Goal: Task Accomplishment & Management: Use online tool/utility

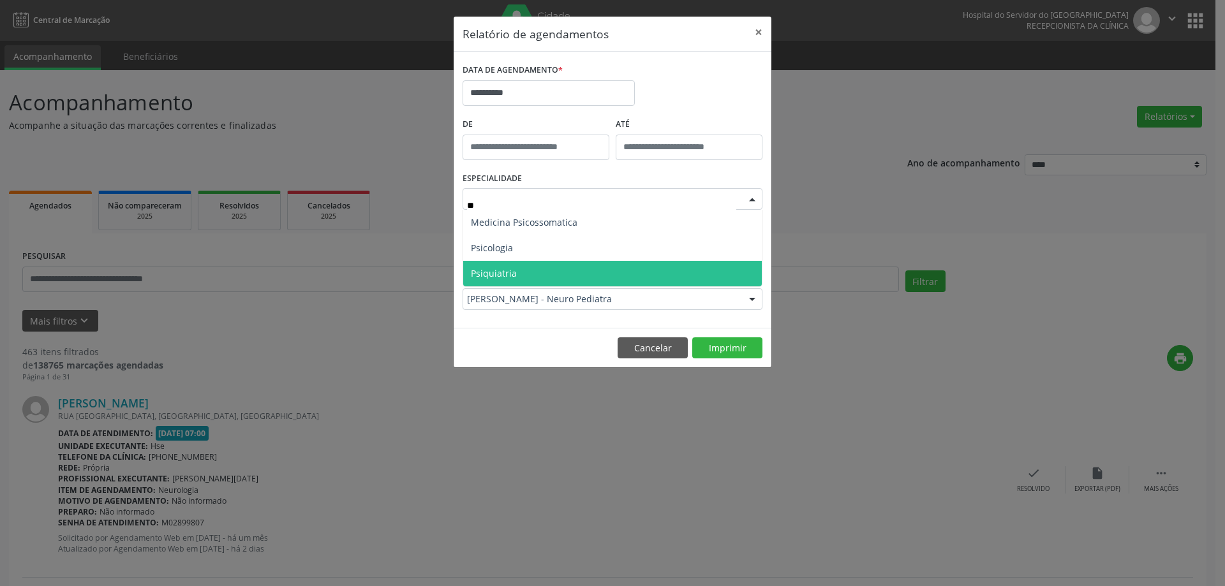
click at [570, 264] on span "Psiquiatria" at bounding box center [612, 274] width 299 height 26
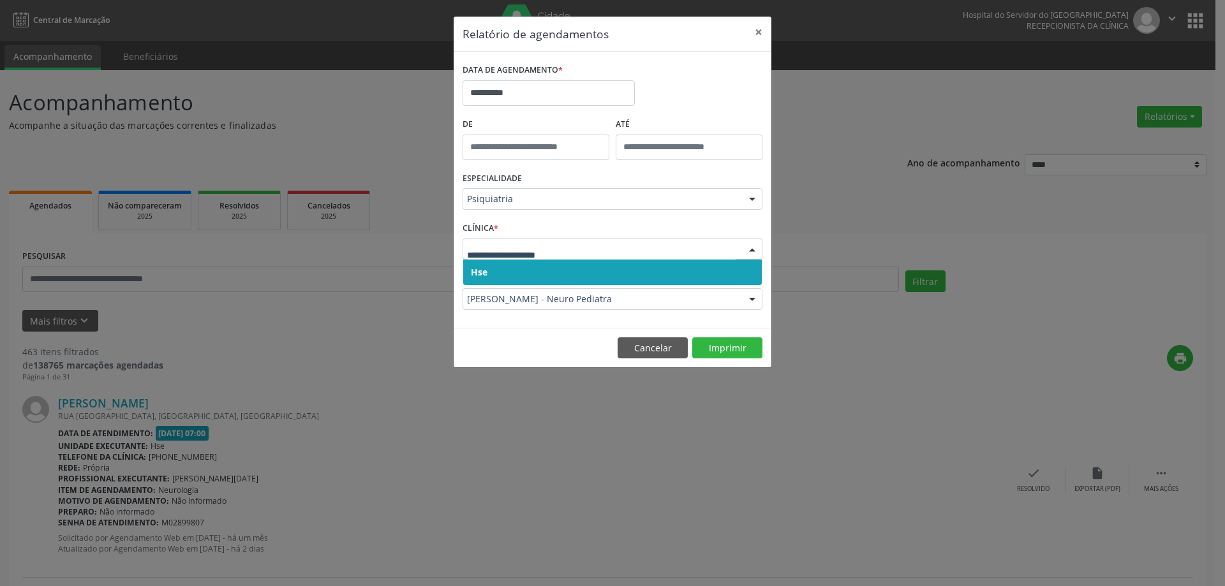
click at [550, 270] on span "Hse" at bounding box center [612, 273] width 299 height 26
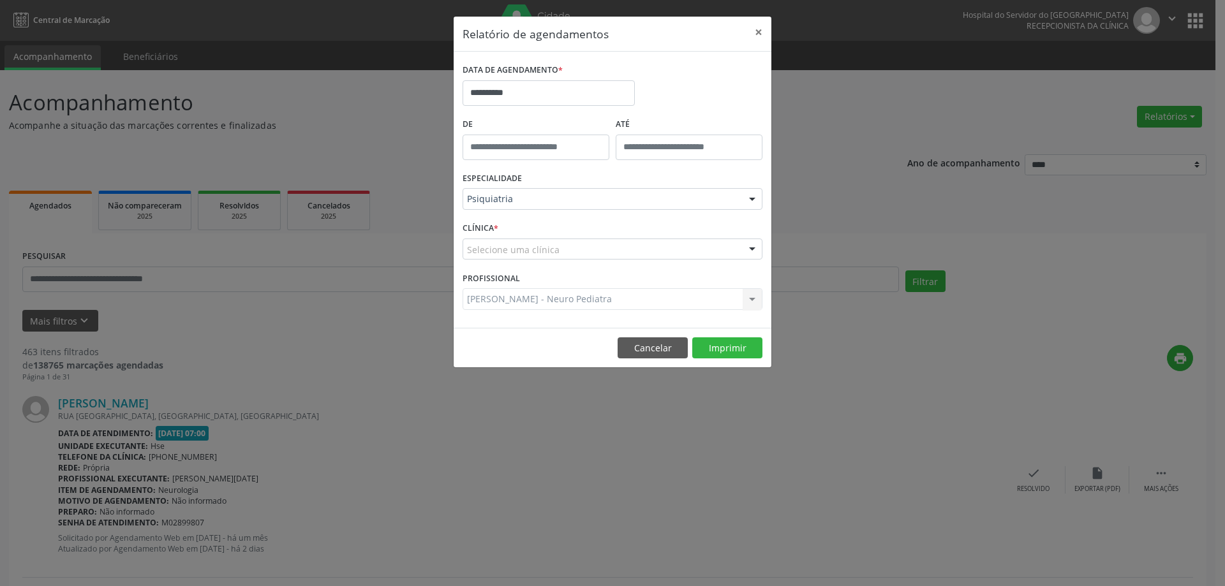
click at [554, 245] on div "Selecione uma clínica" at bounding box center [612, 250] width 300 height 22
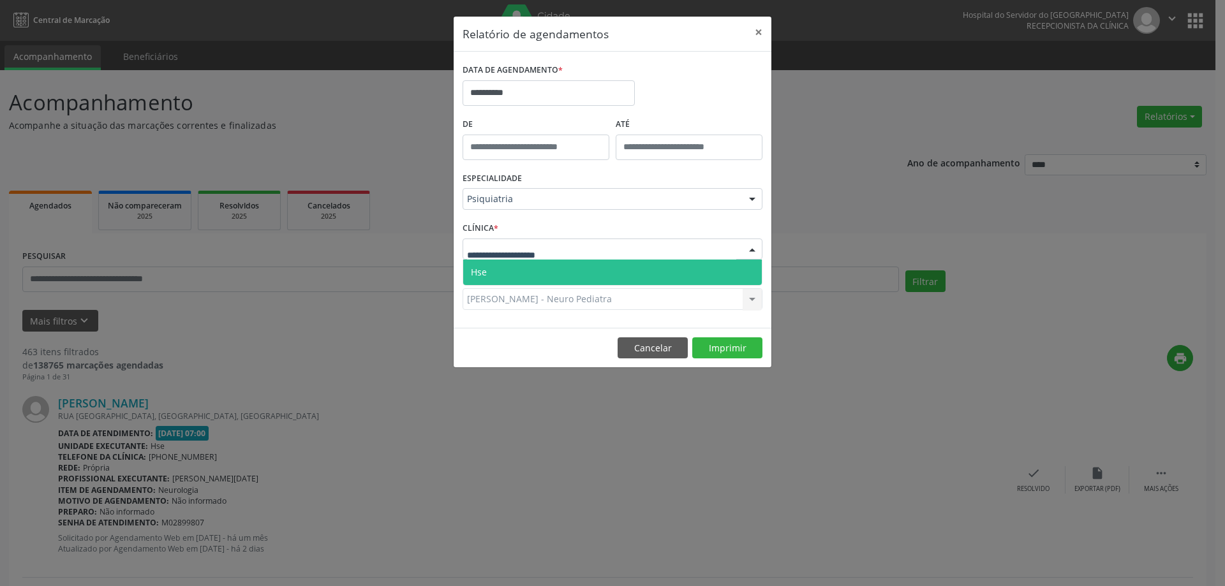
click at [560, 267] on span "Hse" at bounding box center [612, 273] width 299 height 26
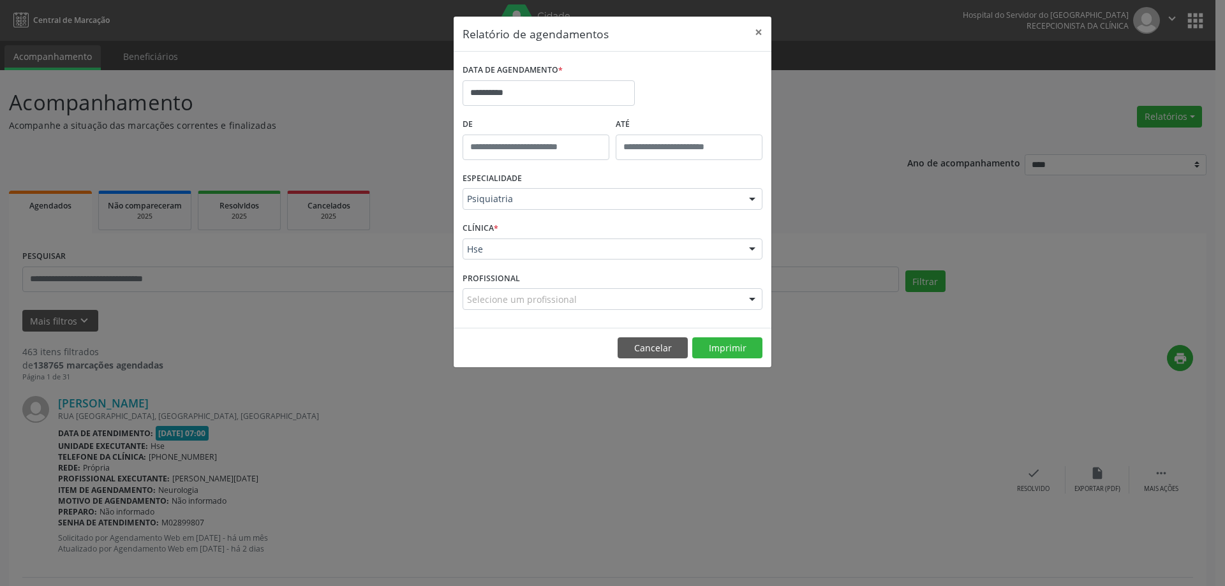
click at [587, 304] on div "Selecione um profissional" at bounding box center [612, 299] width 300 height 22
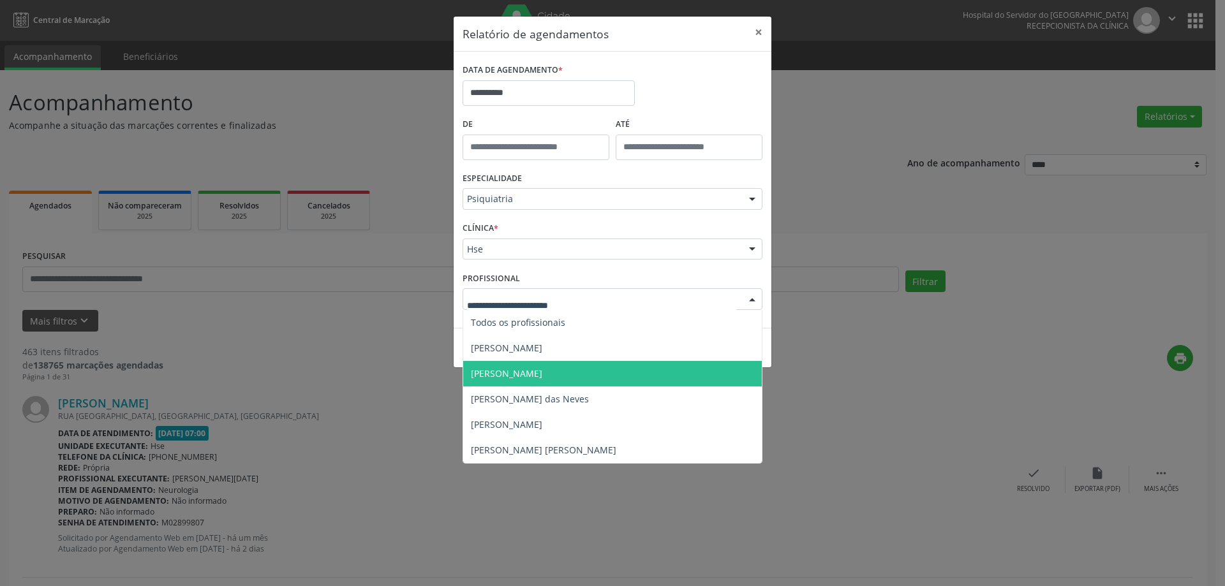
click at [564, 372] on span "[PERSON_NAME]" at bounding box center [612, 374] width 299 height 26
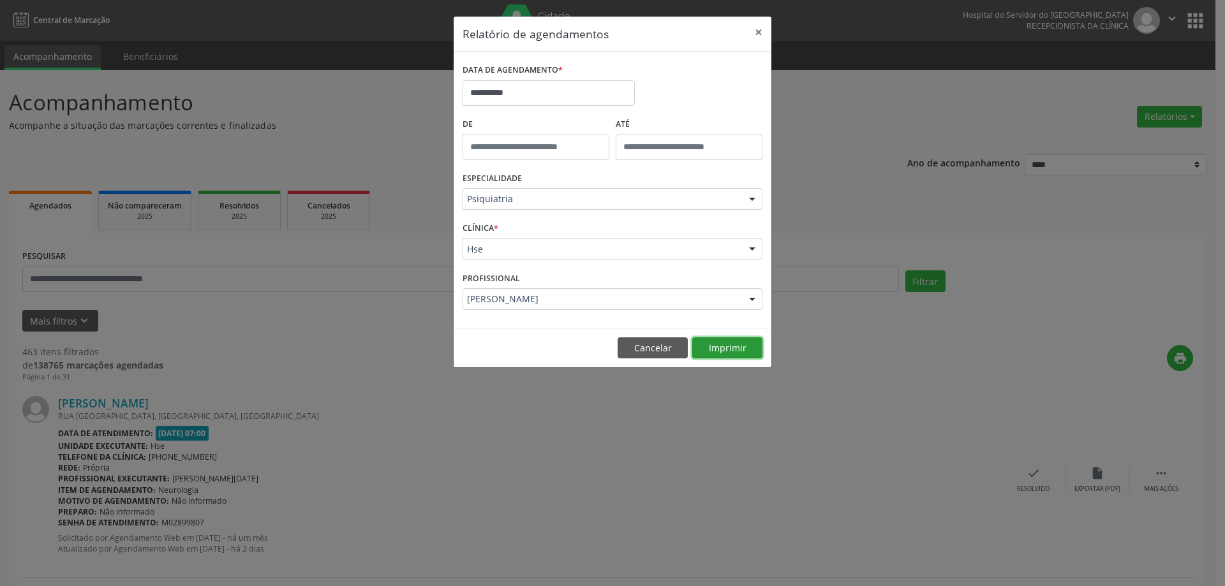
click at [732, 352] on button "Imprimir" at bounding box center [727, 348] width 70 height 22
click at [761, 27] on button "×" at bounding box center [759, 32] width 26 height 31
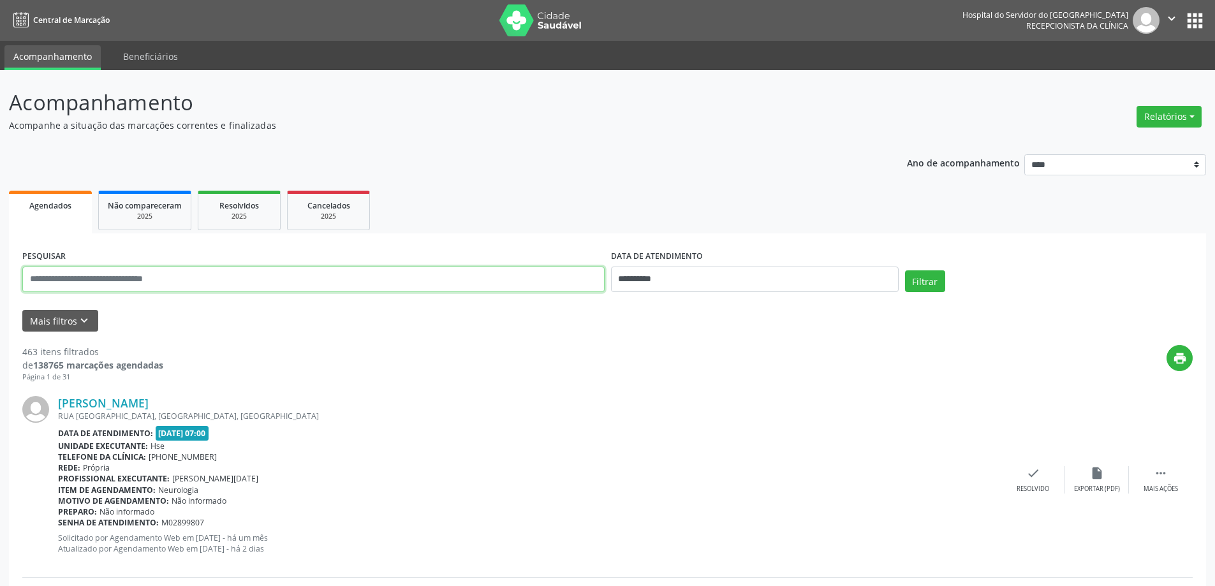
click at [126, 269] on input "text" at bounding box center [313, 280] width 582 height 26
type input "**********"
click at [710, 251] on div "DATA DE ATENDIMENTO" at bounding box center [755, 257] width 288 height 20
click at [712, 274] on input "**********" at bounding box center [755, 280] width 288 height 26
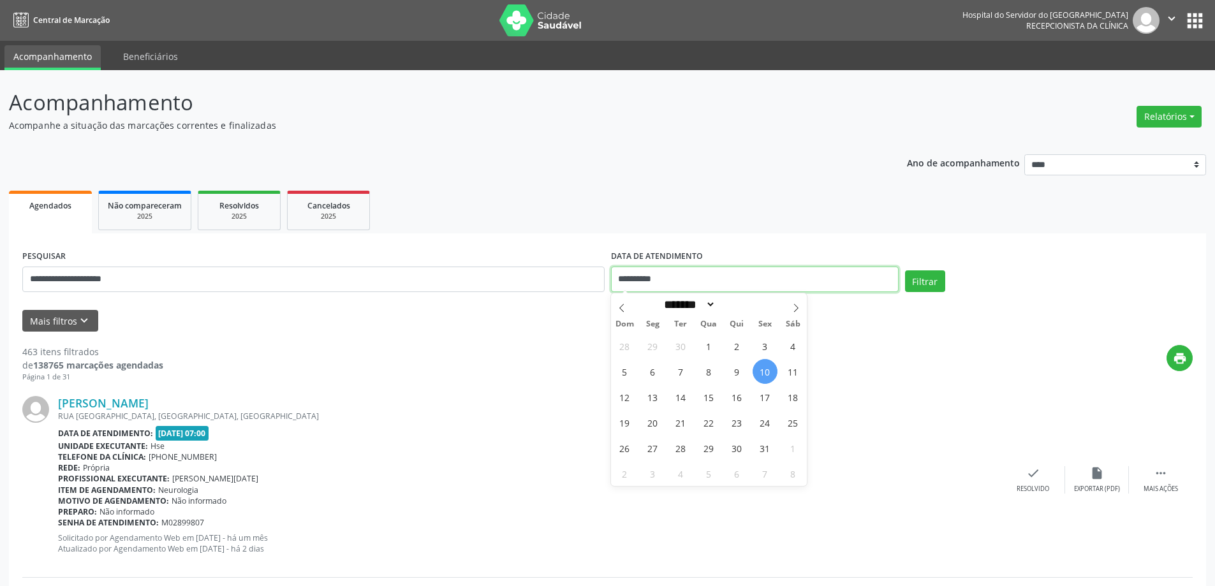
click at [712, 274] on input "**********" at bounding box center [755, 280] width 288 height 26
click at [905, 270] on button "Filtrar" at bounding box center [925, 281] width 40 height 22
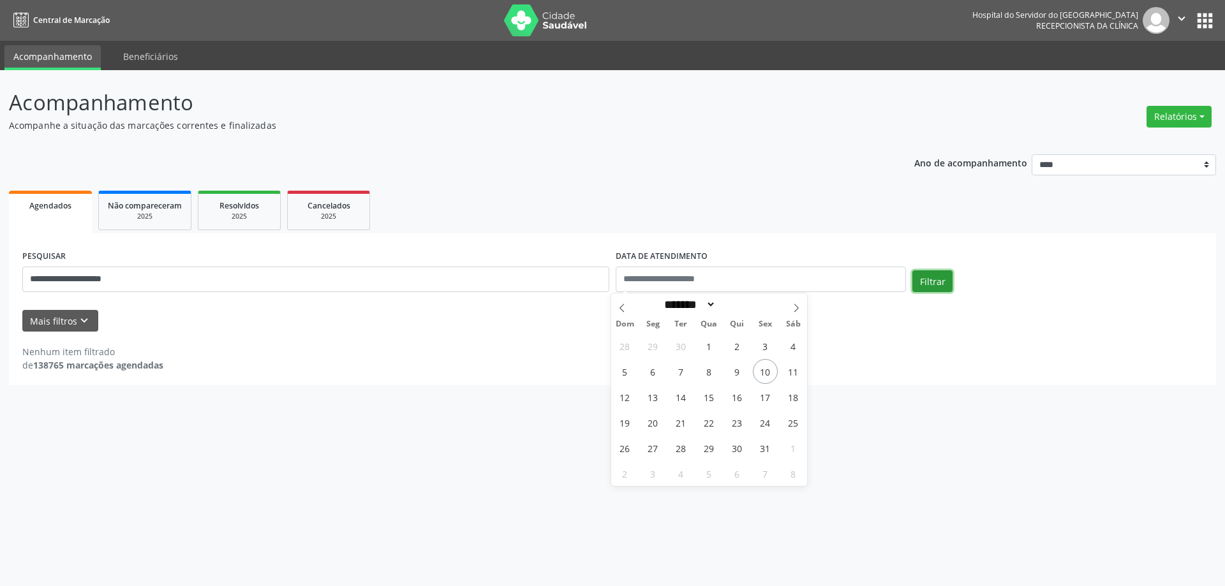
click at [920, 290] on button "Filtrar" at bounding box center [932, 281] width 40 height 22
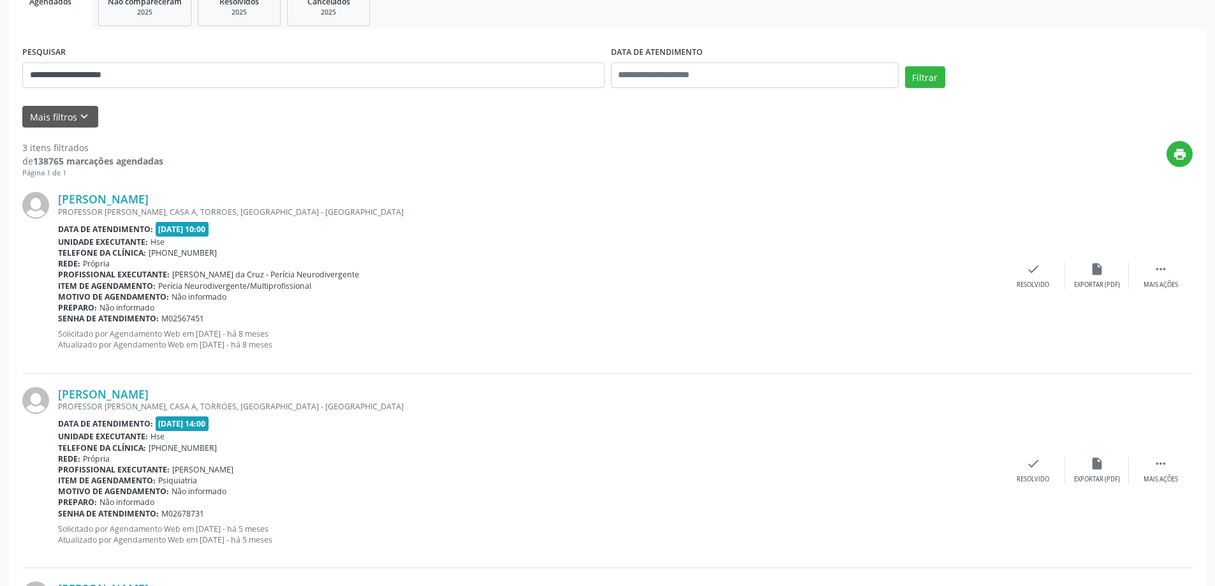
scroll to position [255, 0]
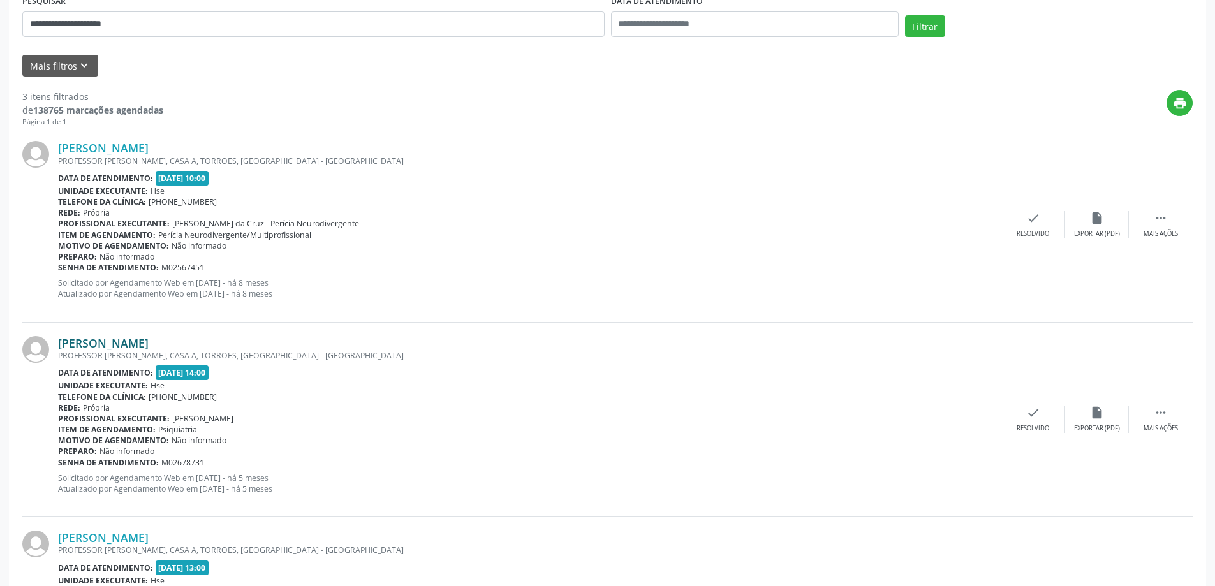
click at [124, 344] on link "[PERSON_NAME]" at bounding box center [103, 343] width 91 height 14
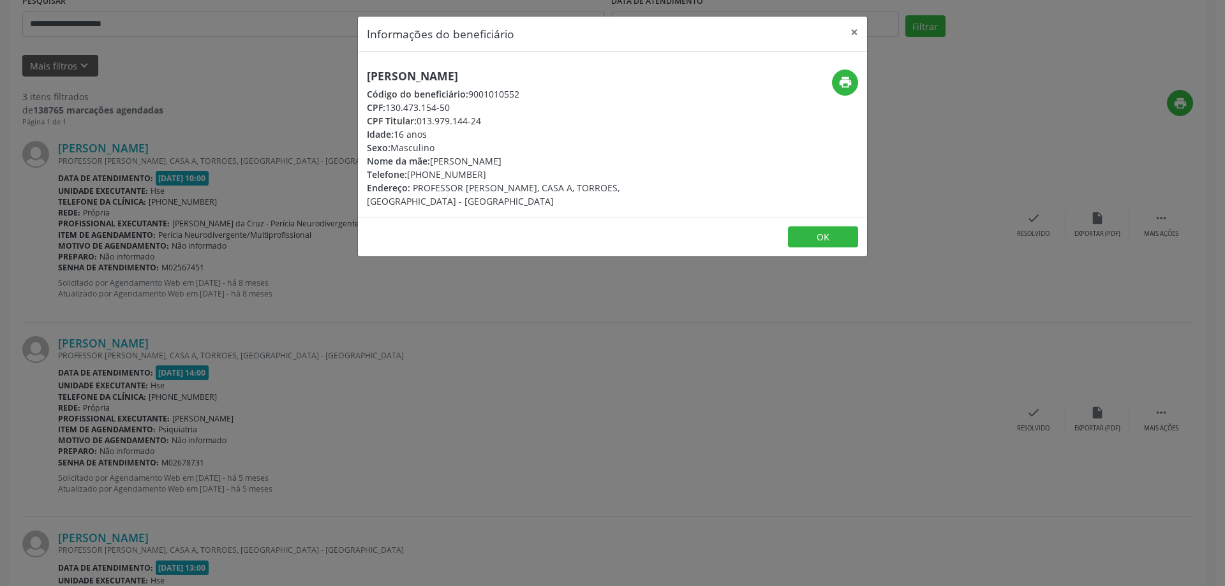
click at [509, 321] on div "Informações do beneficiário × [PERSON_NAME] Código do beneficiário: 9001010552 …" at bounding box center [612, 293] width 1225 height 586
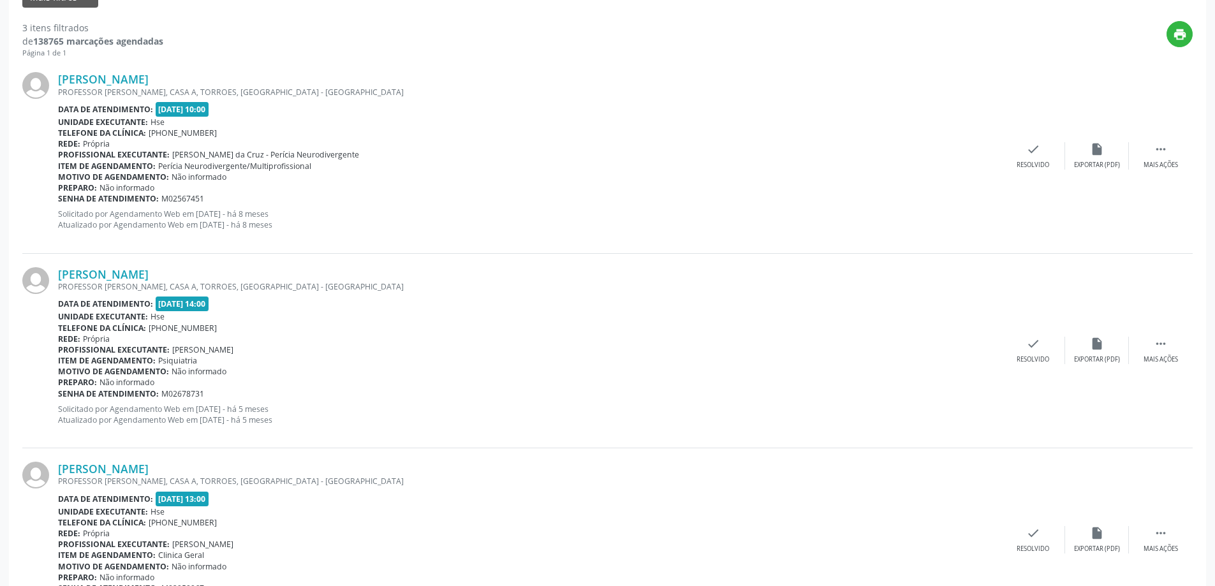
scroll to position [392, 0]
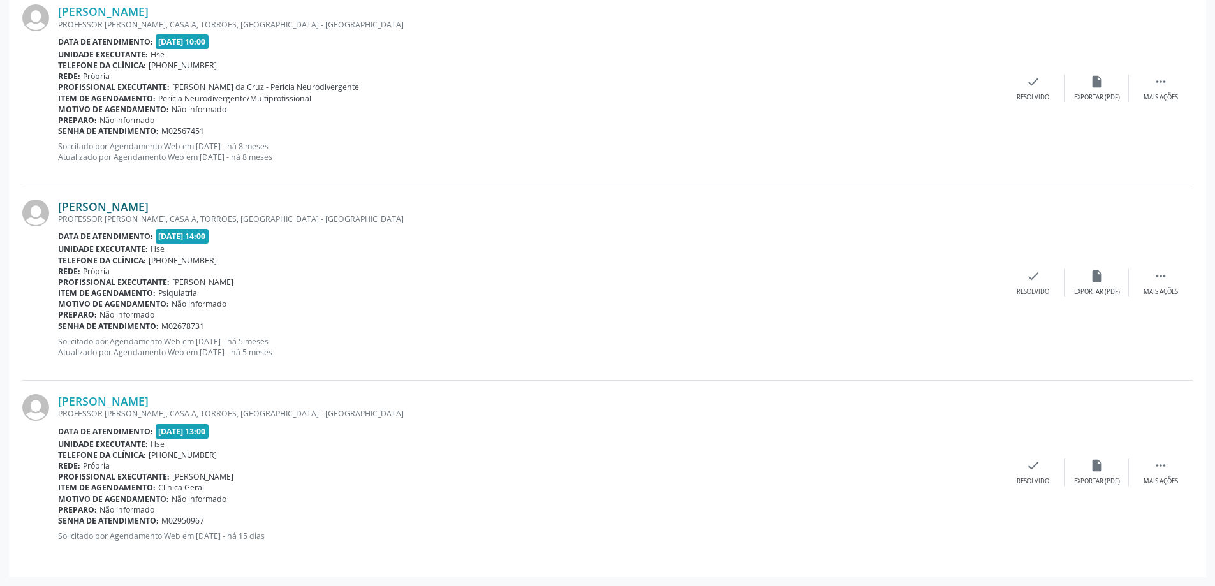
click at [146, 208] on link "[PERSON_NAME]" at bounding box center [103, 207] width 91 height 14
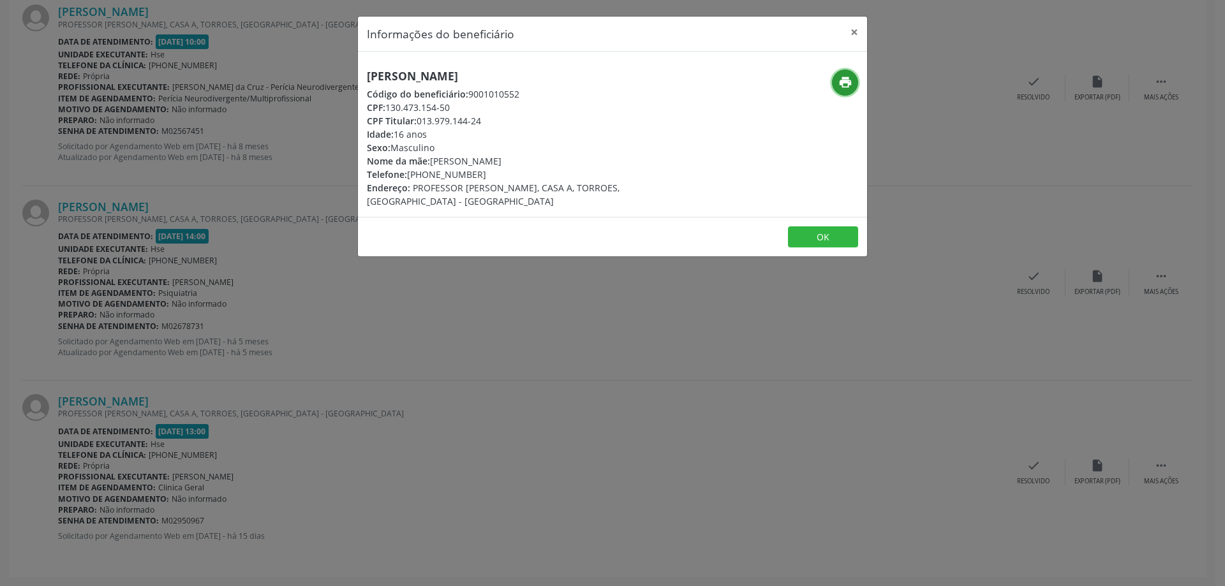
click at [840, 82] on icon "print" at bounding box center [845, 82] width 14 height 14
click at [864, 32] on button "×" at bounding box center [854, 32] width 26 height 31
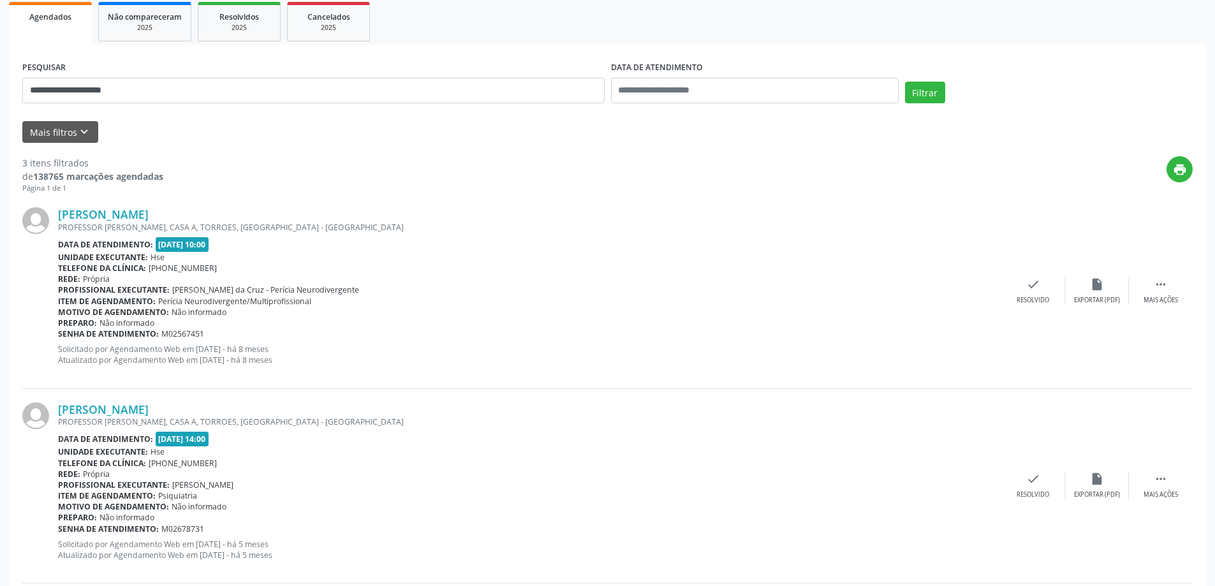
scroll to position [0, 0]
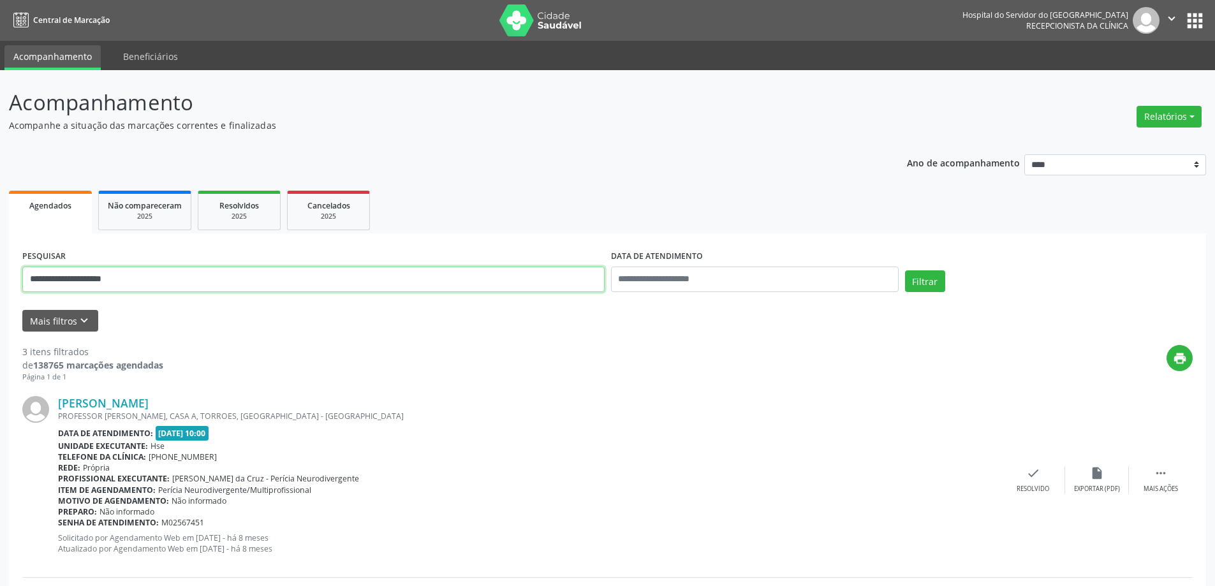
drag, startPoint x: 164, startPoint y: 289, endPoint x: 0, endPoint y: 274, distance: 164.6
click at [0, 280] on div "**********" at bounding box center [607, 524] width 1215 height 908
type input "**********"
click at [905, 270] on button "Filtrar" at bounding box center [925, 281] width 40 height 22
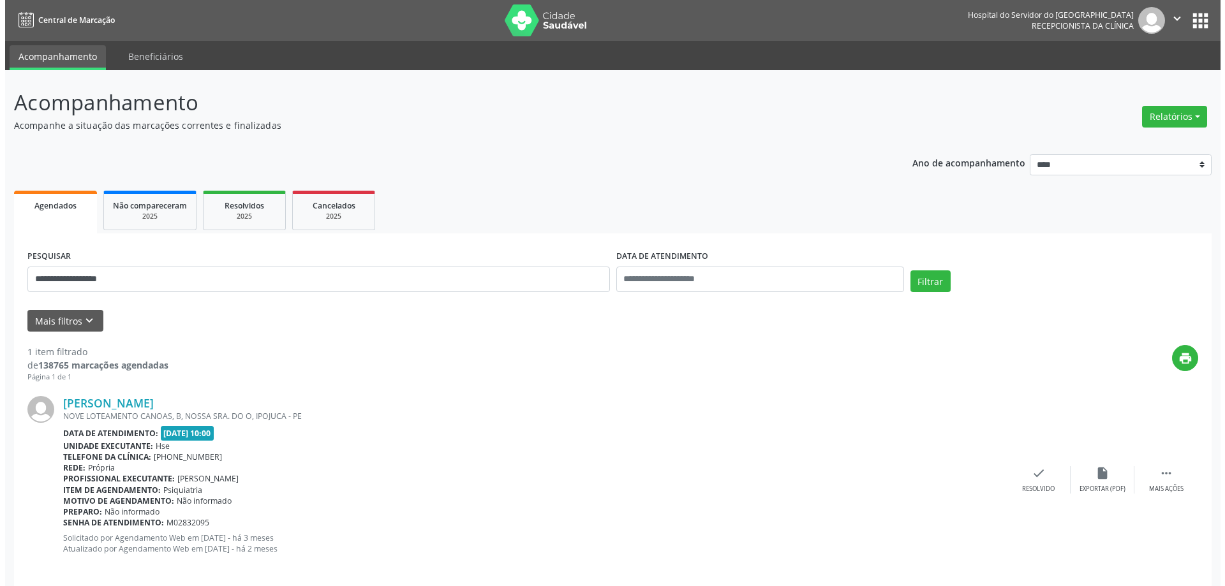
scroll to position [13, 0]
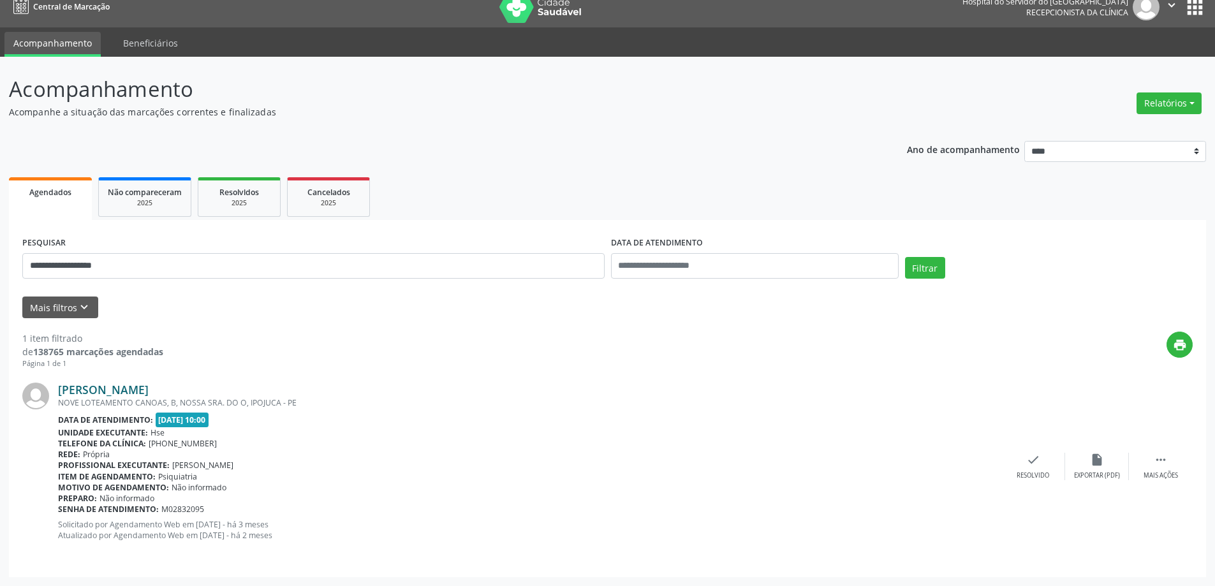
click at [149, 388] on link "[PERSON_NAME]" at bounding box center [103, 390] width 91 height 14
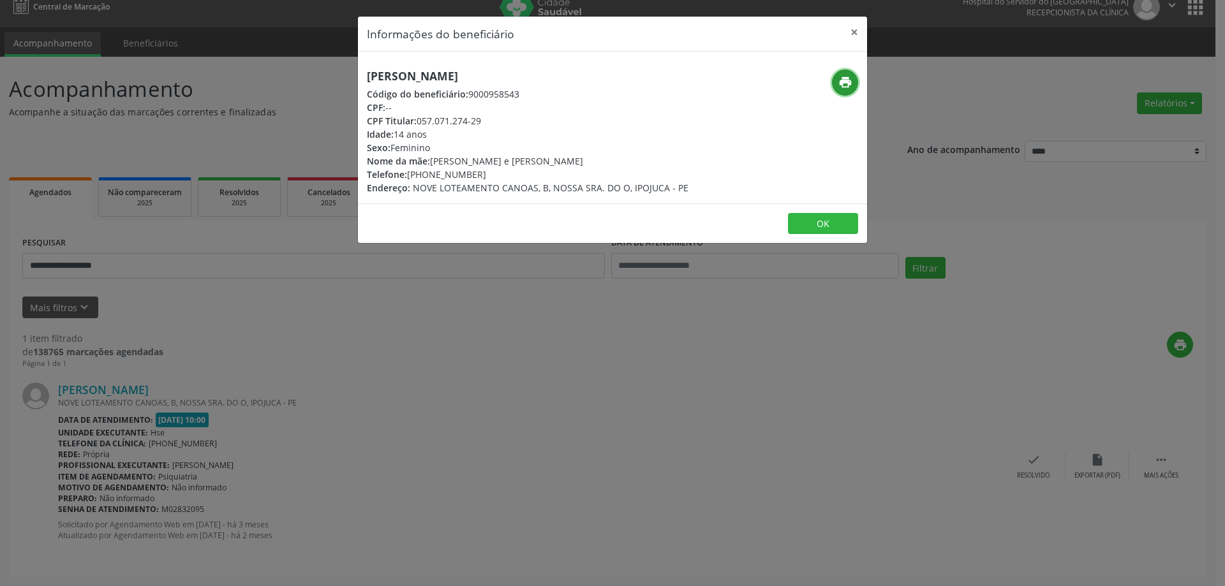
click at [845, 83] on icon "print" at bounding box center [845, 82] width 14 height 14
click at [859, 30] on button "×" at bounding box center [854, 32] width 26 height 31
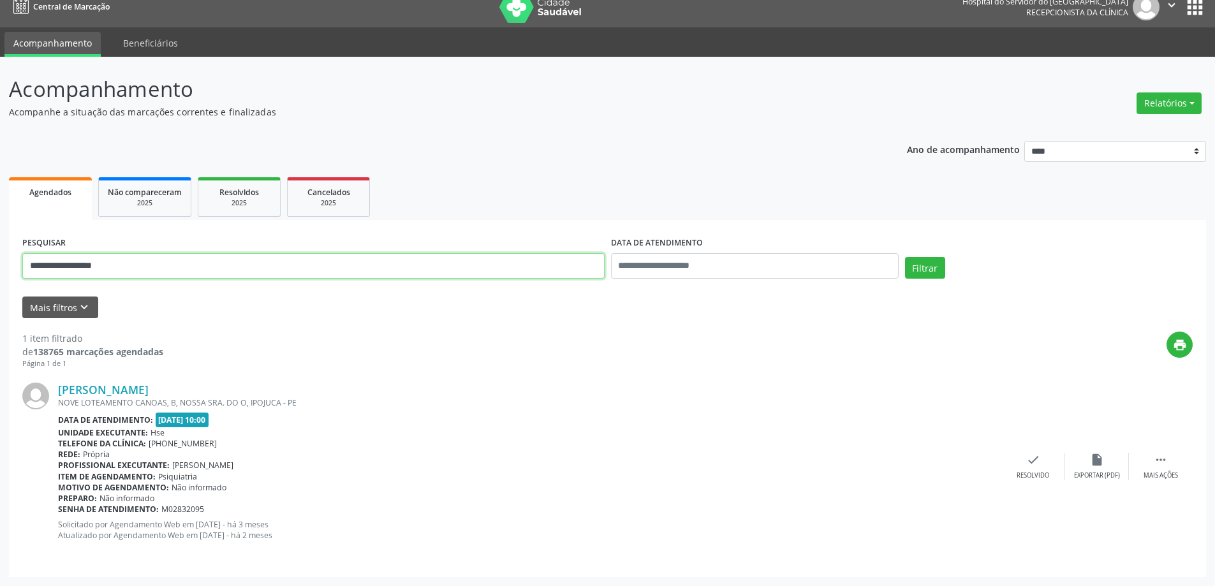
drag, startPoint x: 156, startPoint y: 261, endPoint x: 0, endPoint y: 283, distance: 157.8
click at [0, 291] on div "**********" at bounding box center [607, 321] width 1215 height 529
click at [1146, 106] on button "Relatórios" at bounding box center [1169, 103] width 65 height 22
click at [1112, 126] on link "Agendamentos" at bounding box center [1133, 131] width 137 height 18
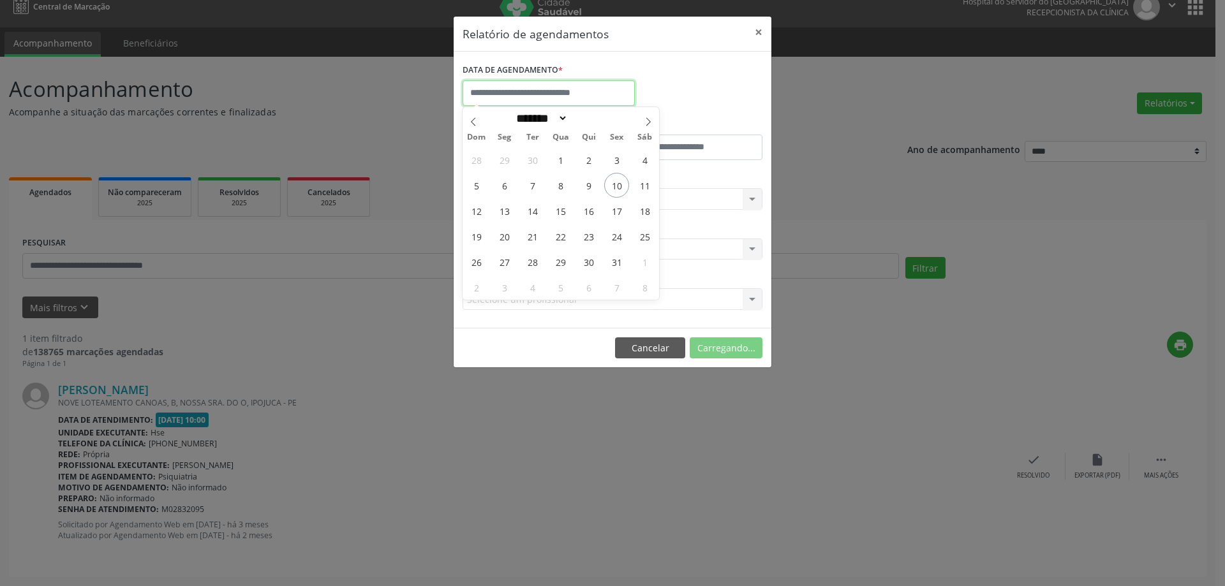
click at [522, 100] on input "text" at bounding box center [548, 93] width 172 height 26
click at [477, 124] on icon at bounding box center [473, 121] width 9 height 9
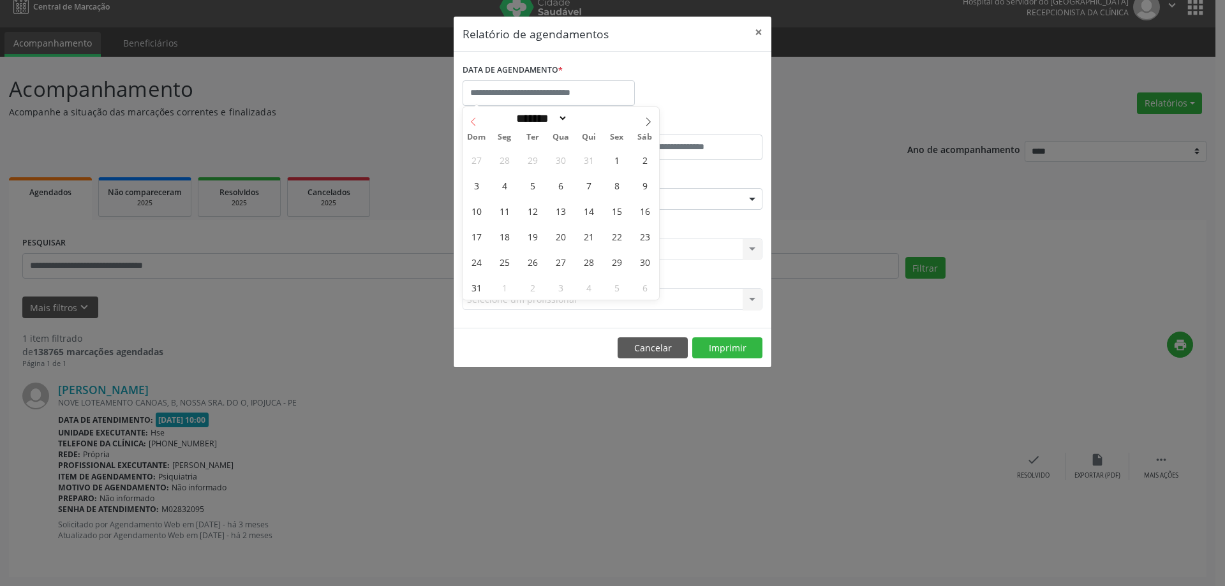
click at [477, 124] on icon at bounding box center [473, 121] width 9 height 9
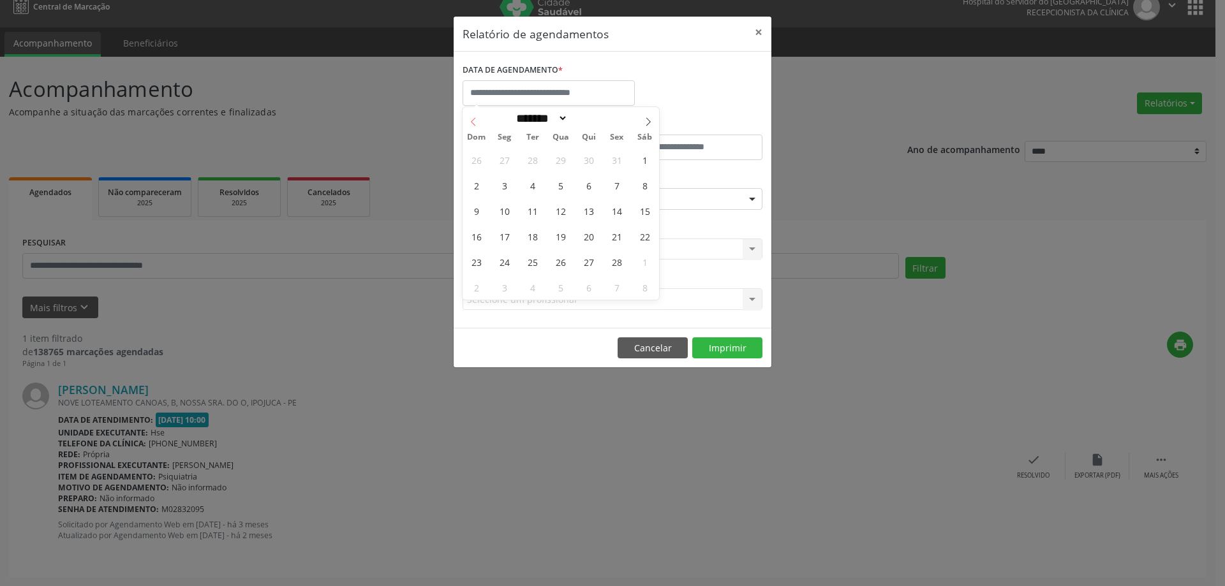
select select "*"
click at [477, 124] on icon at bounding box center [473, 121] width 9 height 9
type input "****"
select select "**"
click at [642, 117] on span at bounding box center [648, 118] width 22 height 22
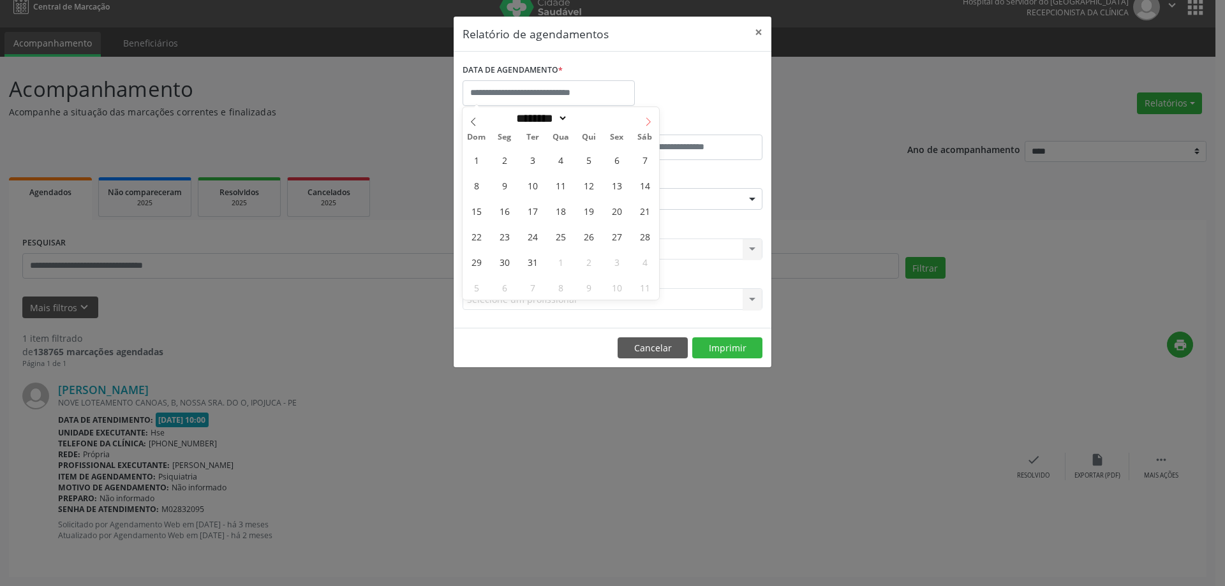
type input "****"
select select "*"
click at [561, 165] on span "1" at bounding box center [560, 159] width 25 height 25
type input "**********"
click at [645, 117] on icon at bounding box center [648, 121] width 9 height 9
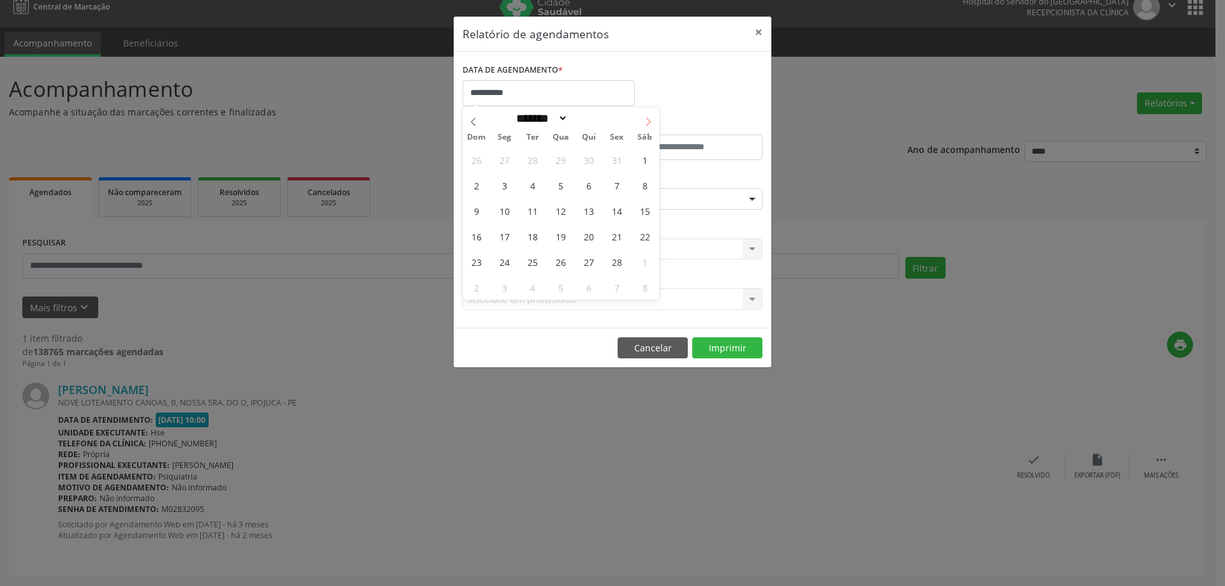
click at [645, 117] on icon at bounding box center [648, 121] width 9 height 9
click at [656, 114] on span at bounding box center [648, 118] width 22 height 22
click at [646, 117] on icon at bounding box center [648, 121] width 9 height 9
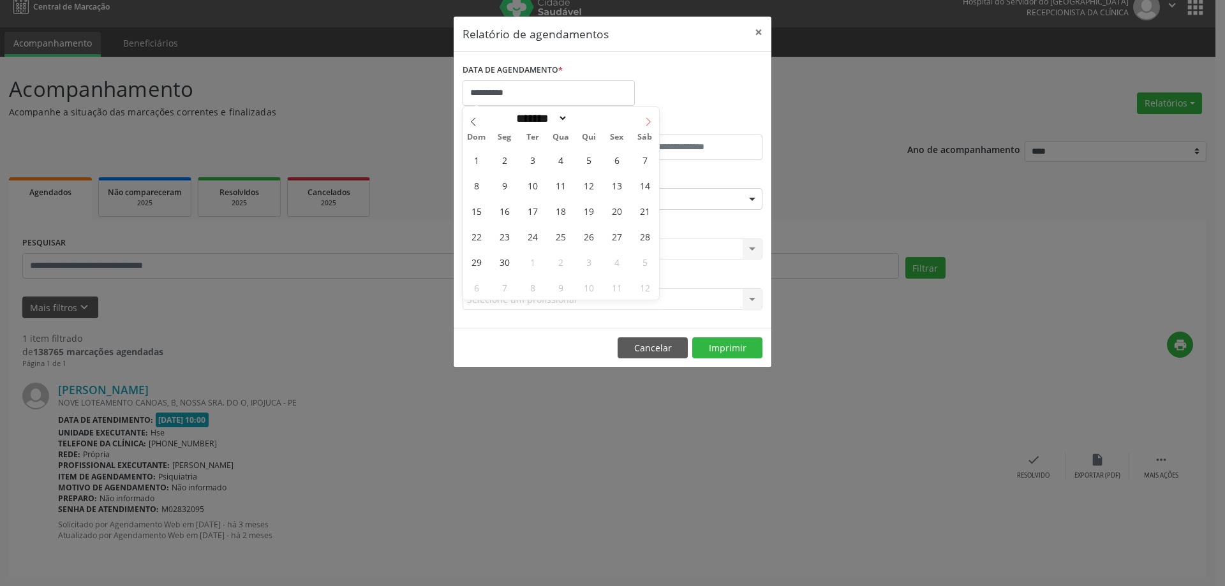
click at [646, 117] on icon at bounding box center [648, 121] width 9 height 9
click at [468, 121] on span at bounding box center [473, 118] width 22 height 22
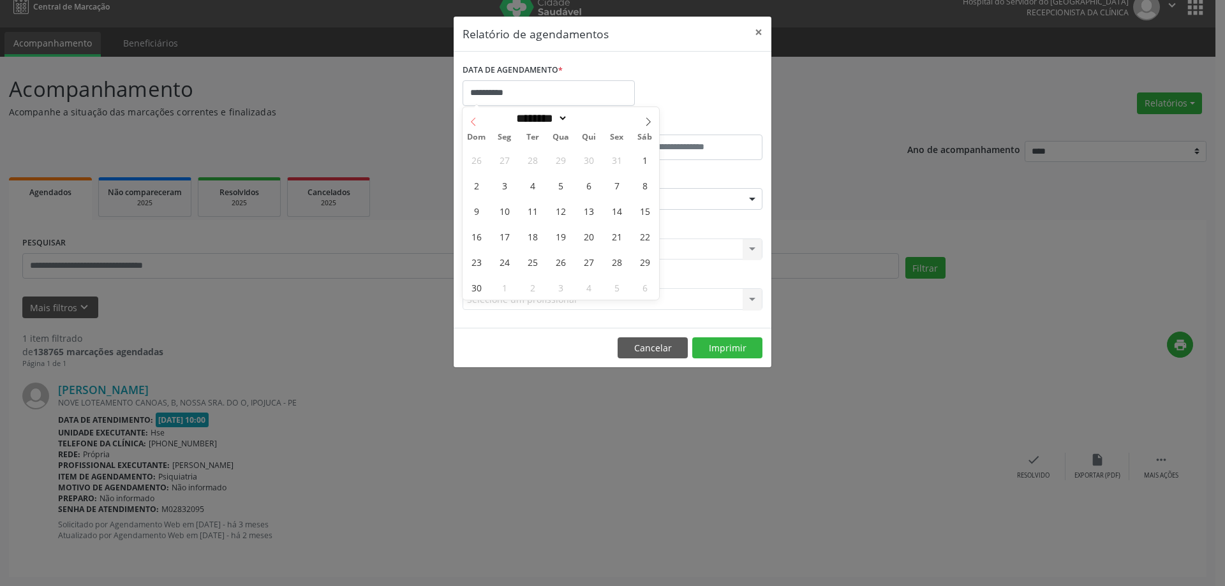
select select "*"
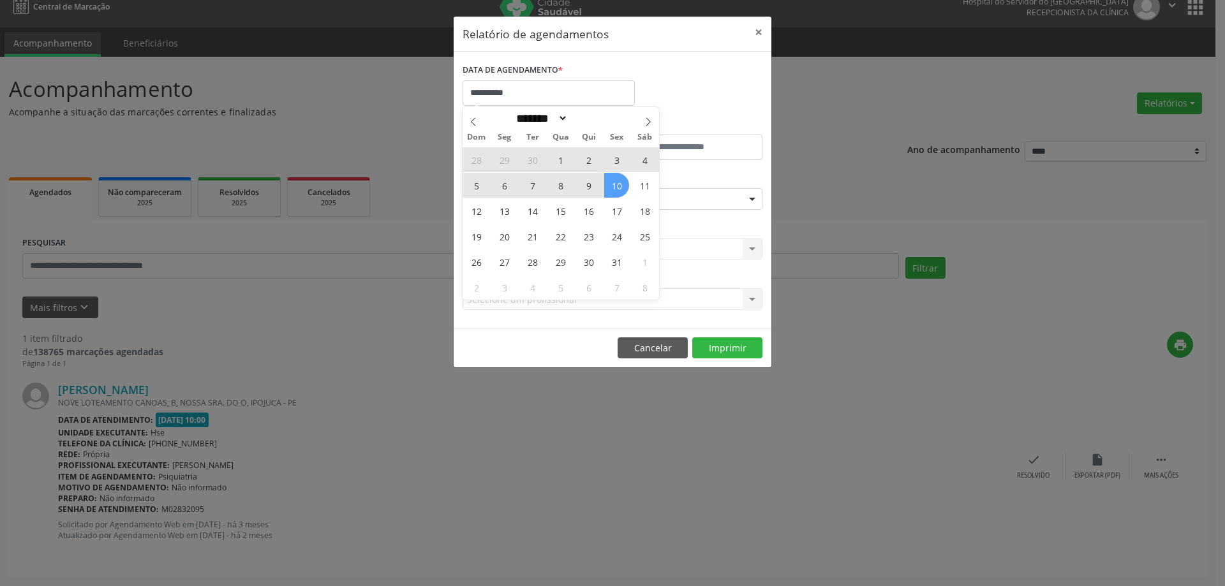
click at [620, 184] on span "10" at bounding box center [616, 185] width 25 height 25
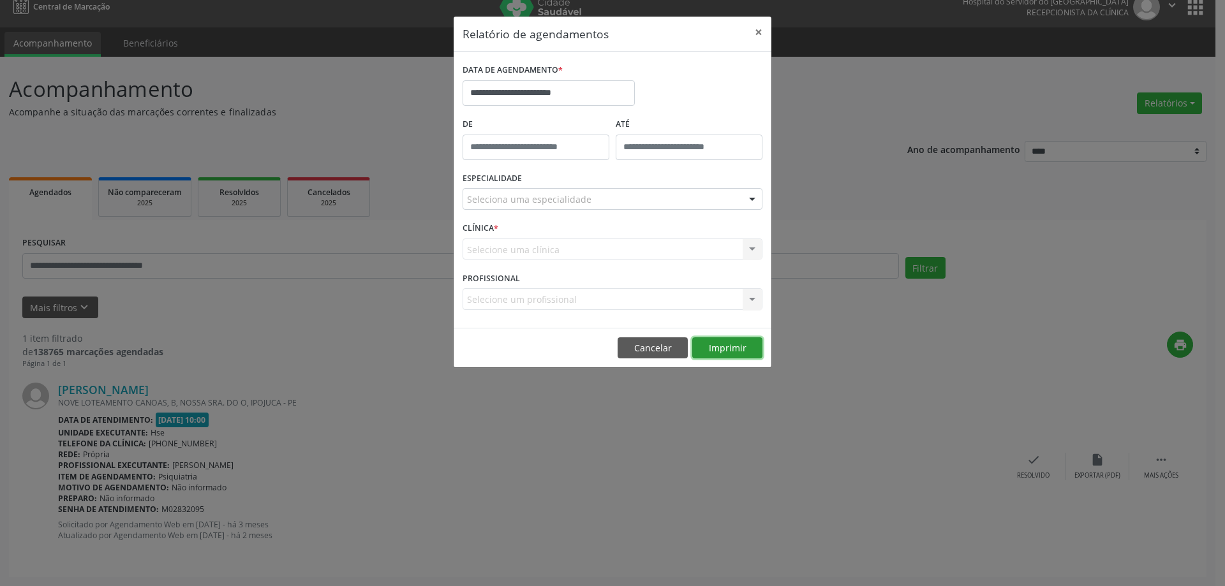
click at [709, 355] on button "Imprimir" at bounding box center [727, 348] width 70 height 22
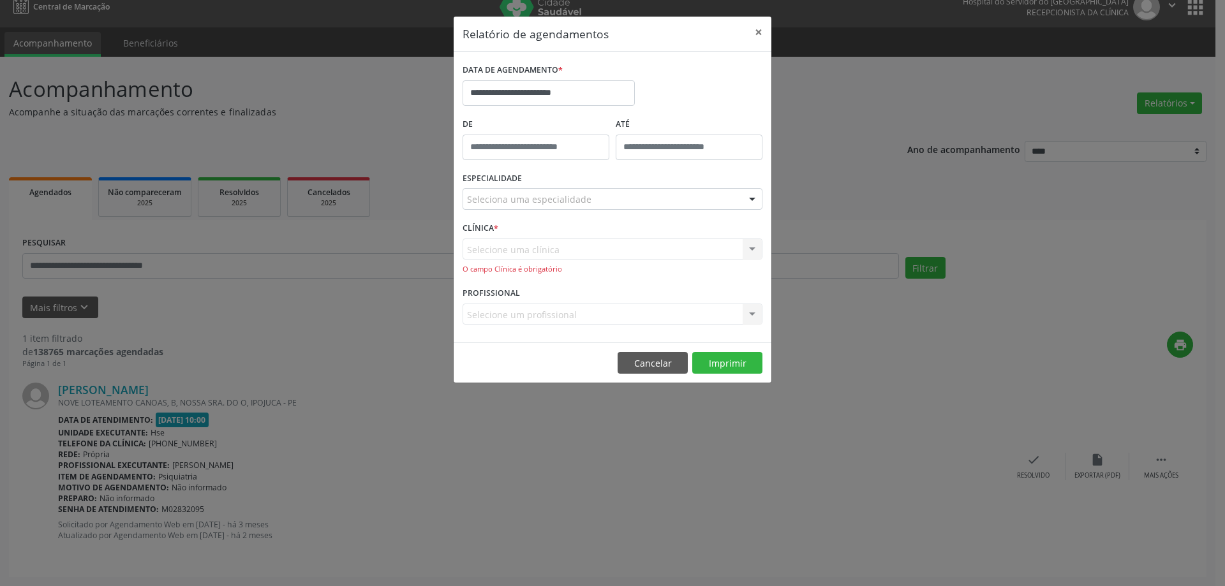
click at [550, 185] on div "ESPECIALIDADE Seleciona uma especialidade Todas as especialidades Alergologia A…" at bounding box center [612, 194] width 306 height 50
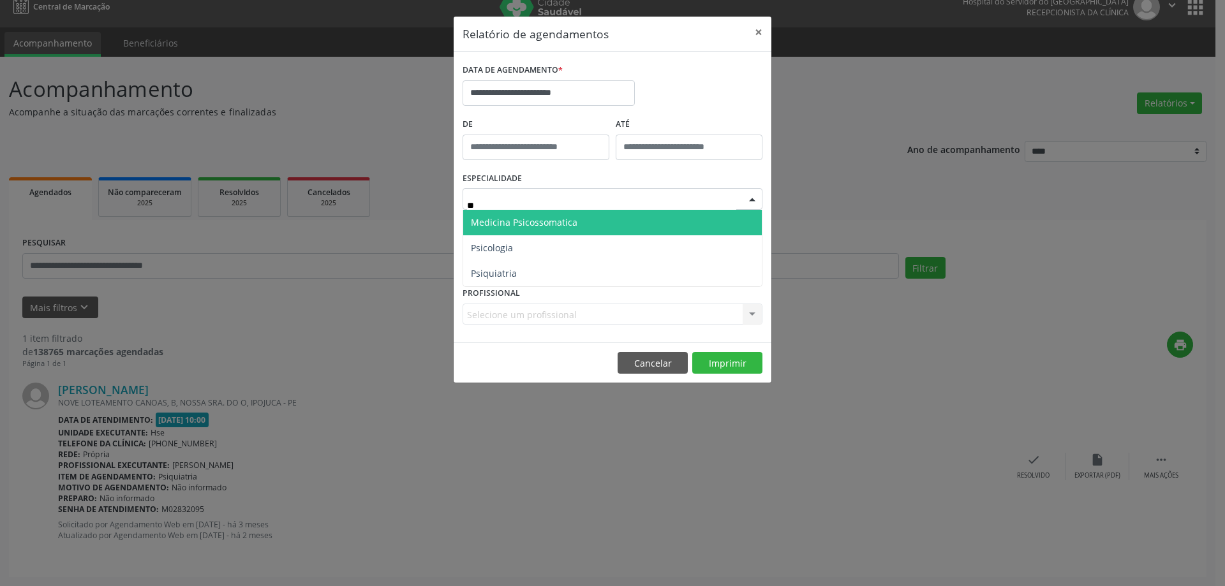
type input "***"
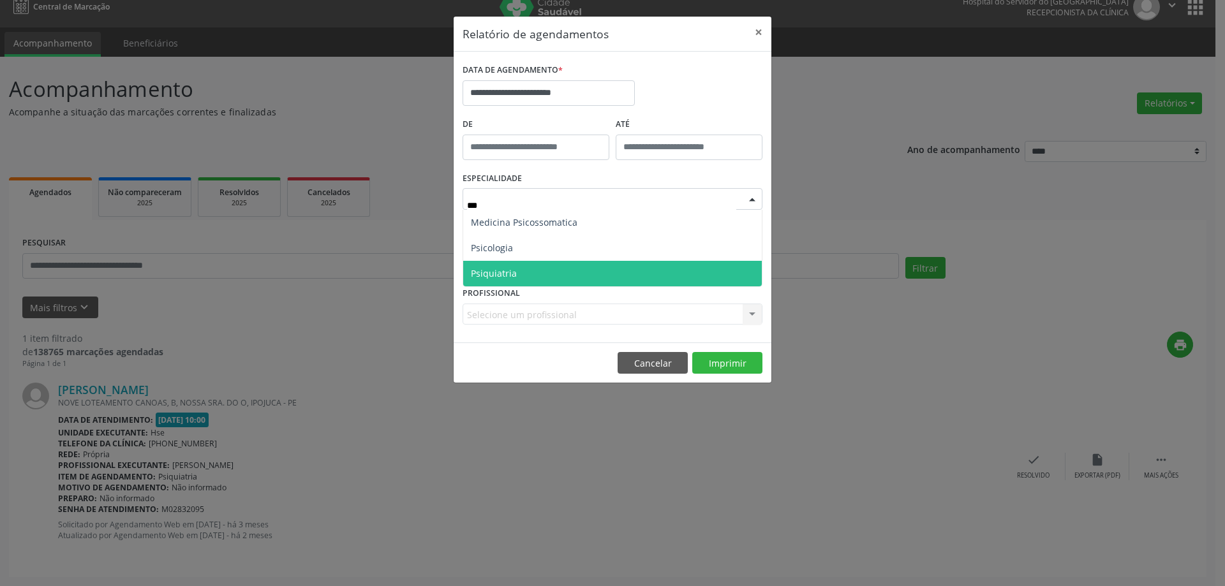
click at [550, 269] on span "Psiquiatria" at bounding box center [612, 274] width 299 height 26
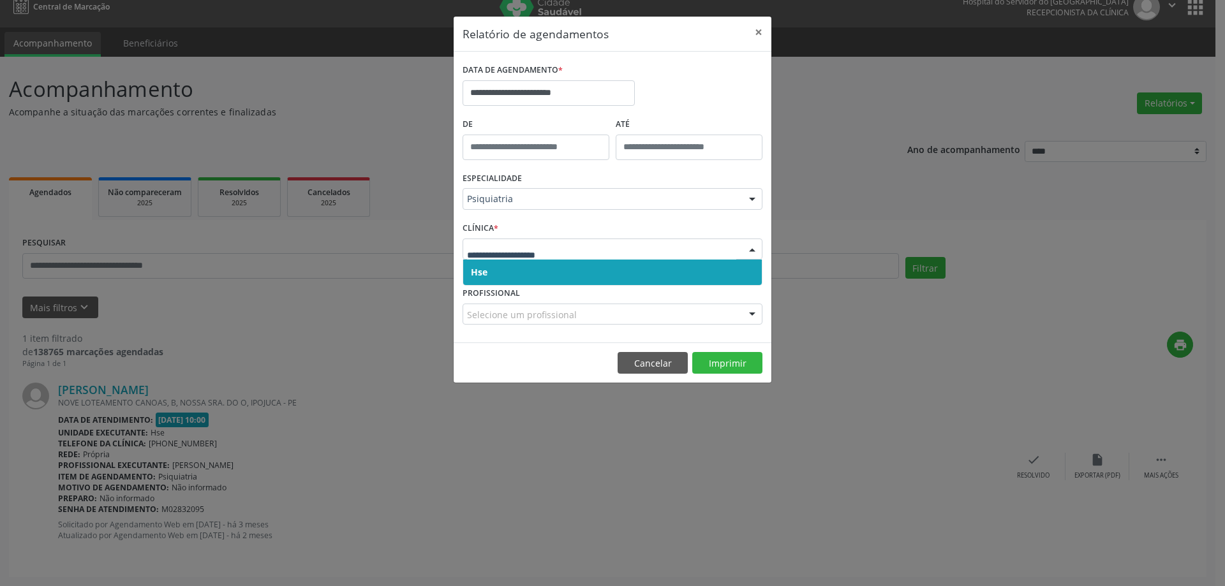
click at [514, 265] on span "Hse" at bounding box center [612, 273] width 299 height 26
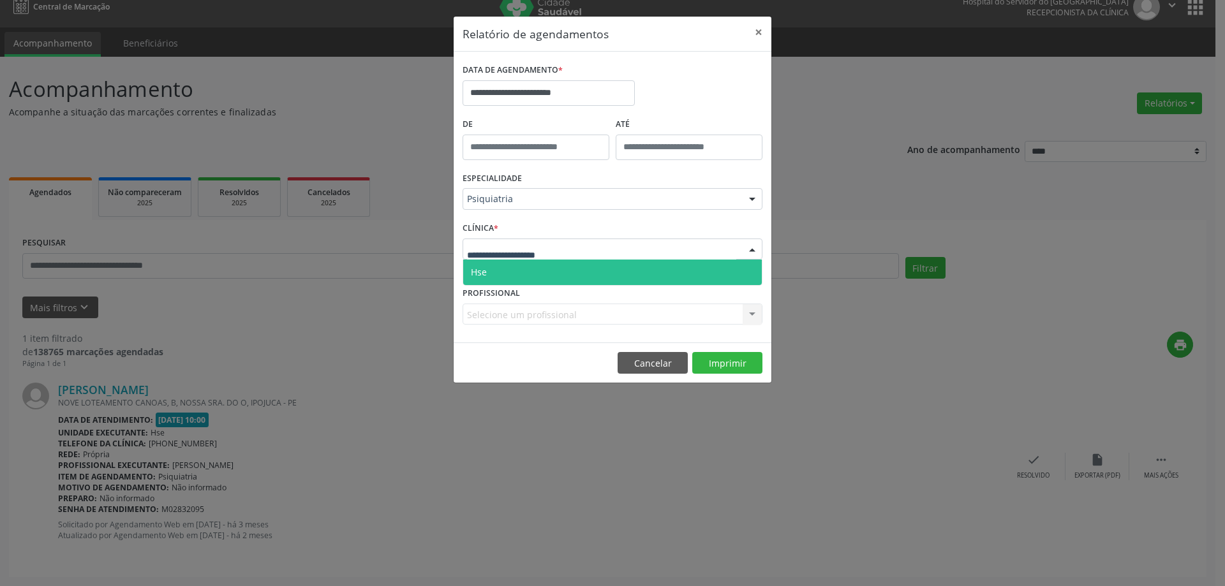
click at [508, 272] on span "Hse" at bounding box center [612, 273] width 299 height 26
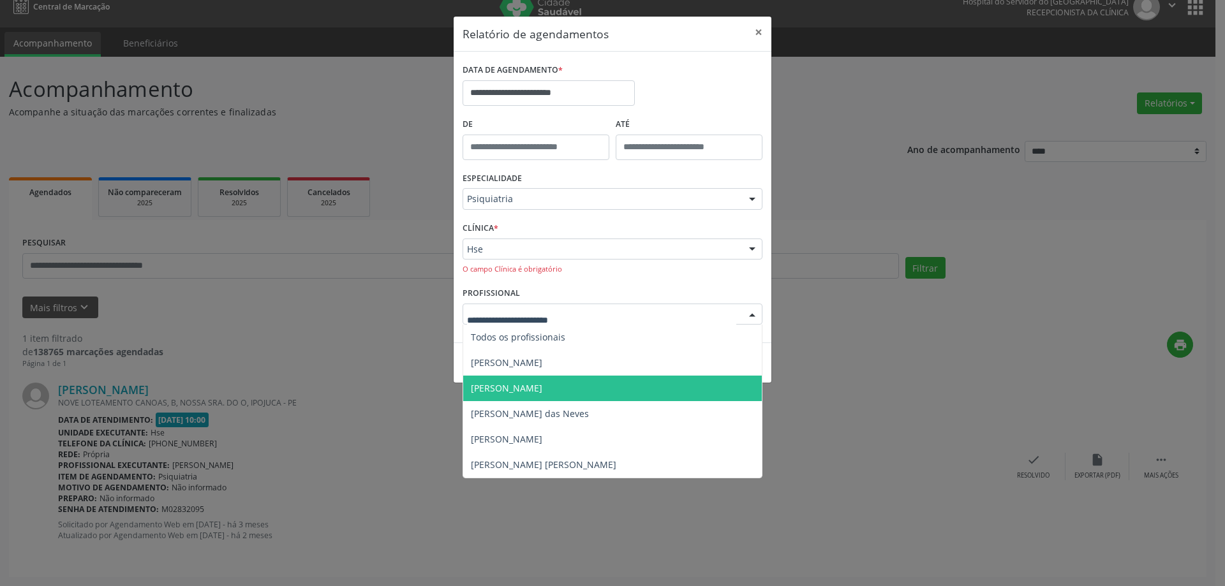
click at [542, 387] on span "[PERSON_NAME]" at bounding box center [506, 388] width 71 height 12
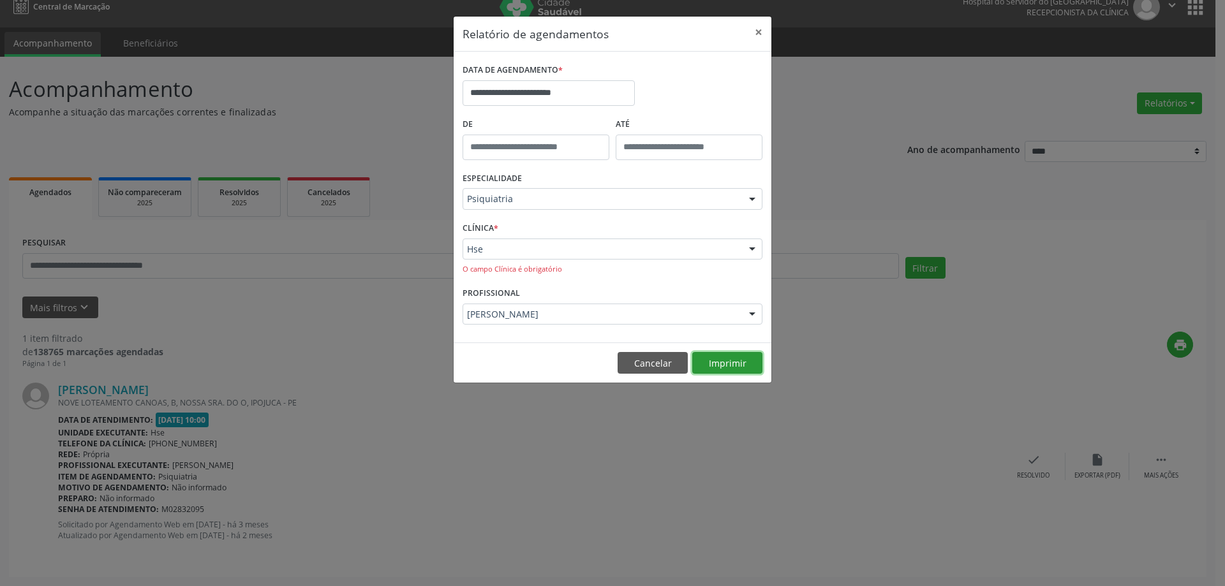
click at [713, 355] on button "Imprimir" at bounding box center [727, 363] width 70 height 22
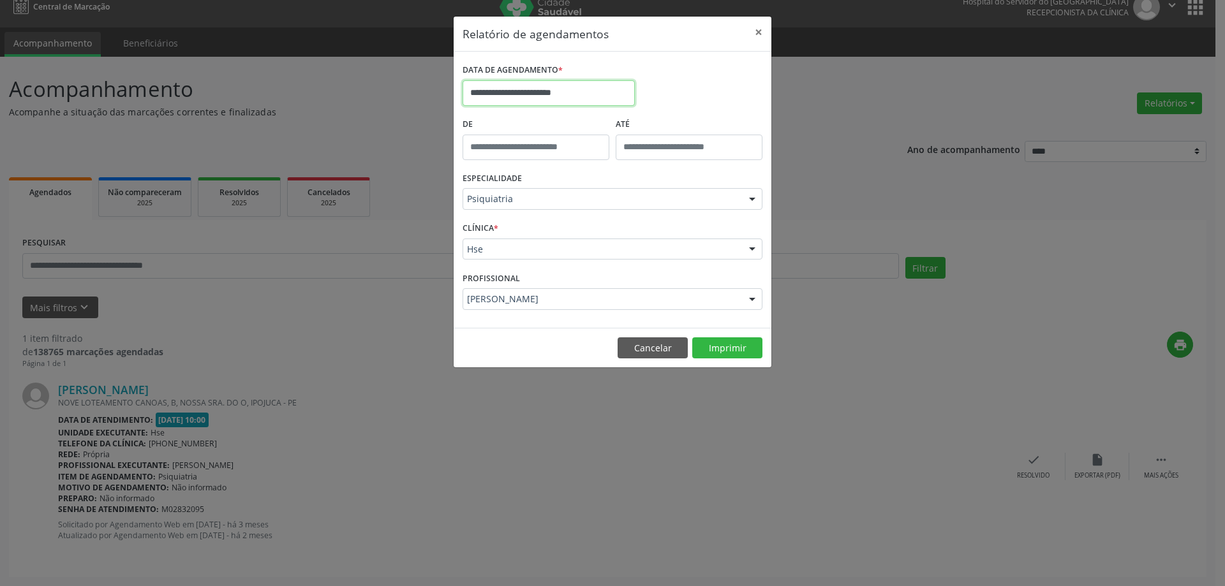
click at [574, 95] on input "**********" at bounding box center [548, 93] width 172 height 26
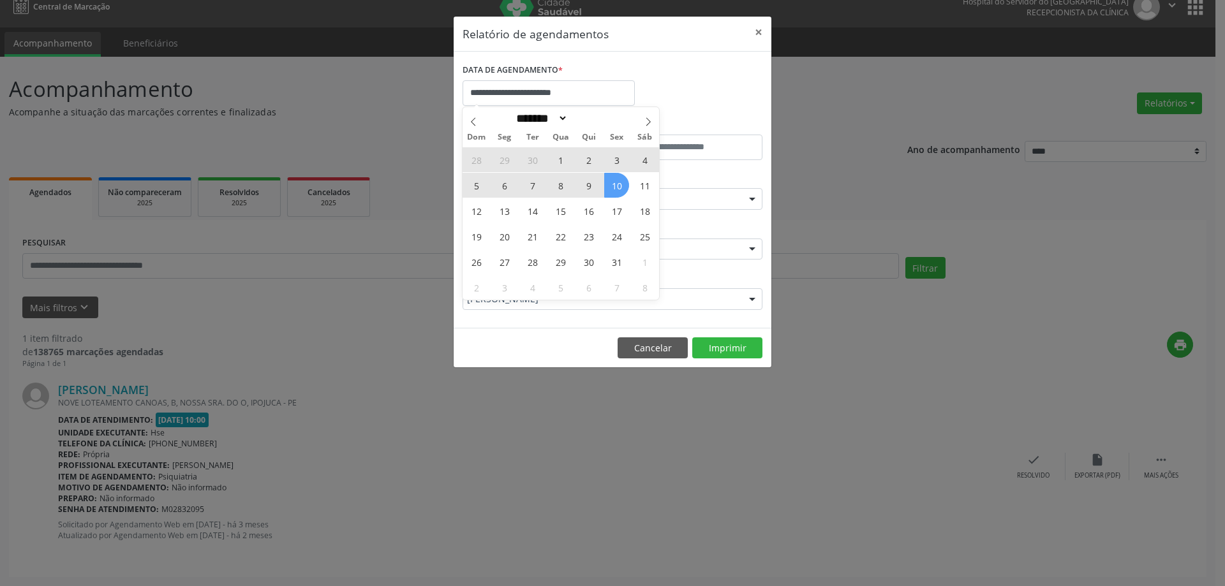
click at [605, 196] on span "10" at bounding box center [616, 185] width 25 height 25
type input "**********"
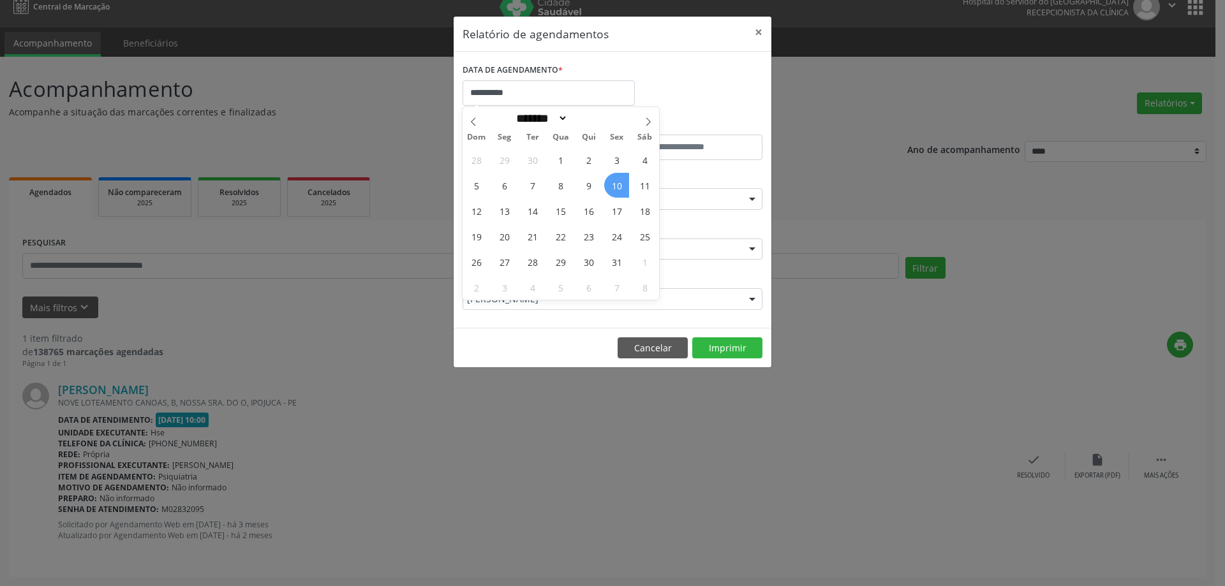
click at [609, 188] on span "10" at bounding box center [616, 185] width 25 height 25
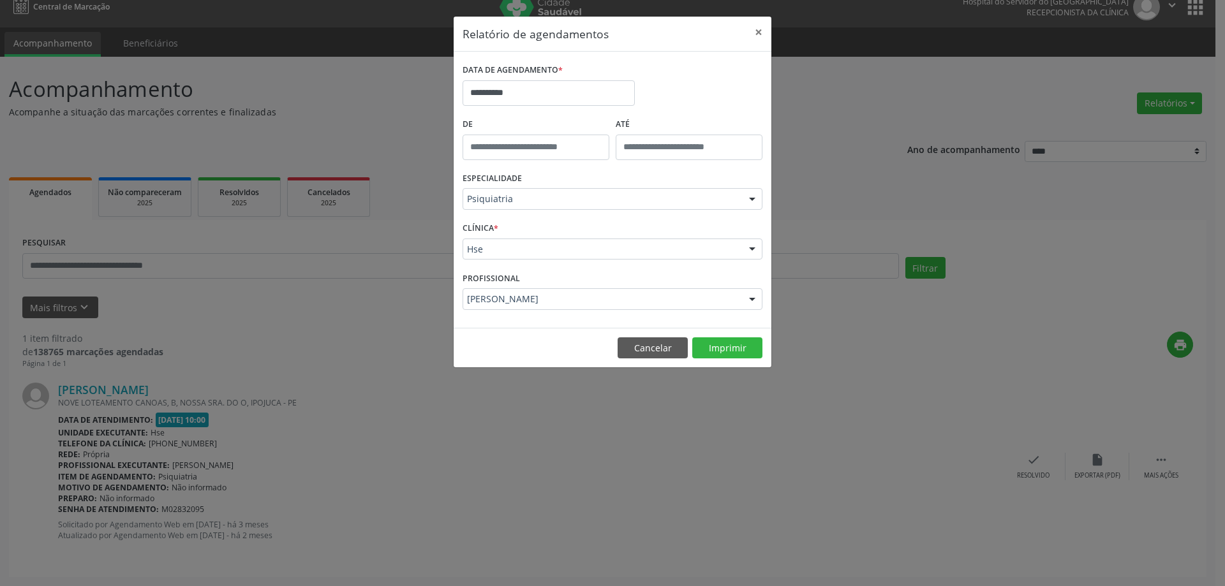
click at [609, 188] on div "ESPECIALIDADE Psiquiatria Todas as especialidades Alergologia Angiologia Arritm…" at bounding box center [612, 194] width 306 height 50
click at [732, 330] on footer "Cancelar Imprimir" at bounding box center [612, 348] width 318 height 40
click at [732, 344] on button "Imprimir" at bounding box center [727, 348] width 70 height 22
click at [762, 24] on button "×" at bounding box center [759, 32] width 26 height 31
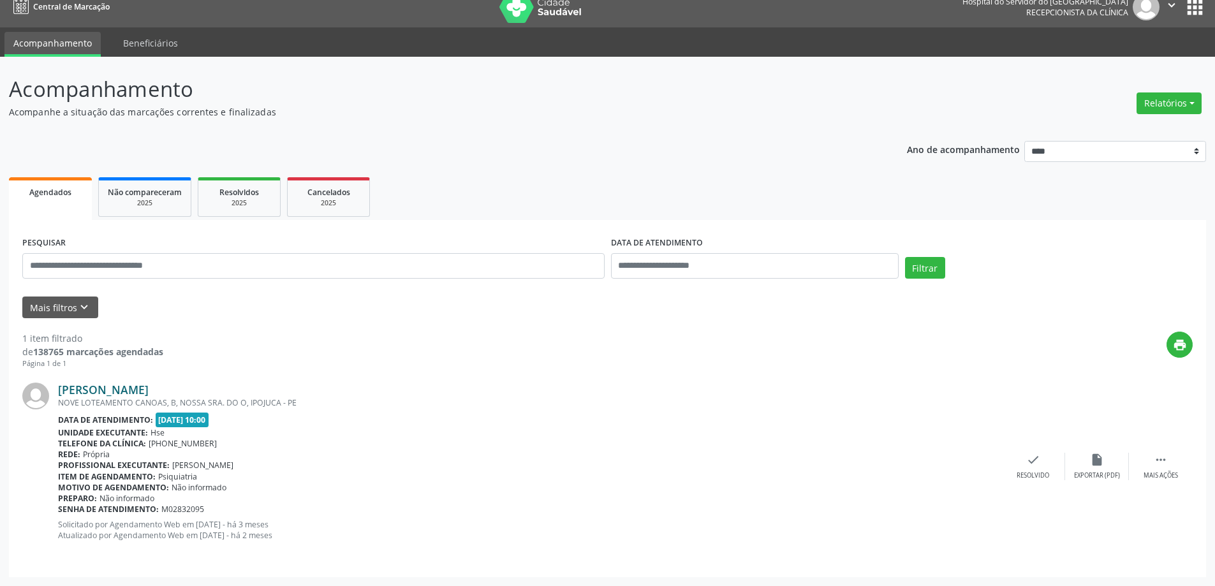
click at [109, 392] on link "[PERSON_NAME]" at bounding box center [103, 390] width 91 height 14
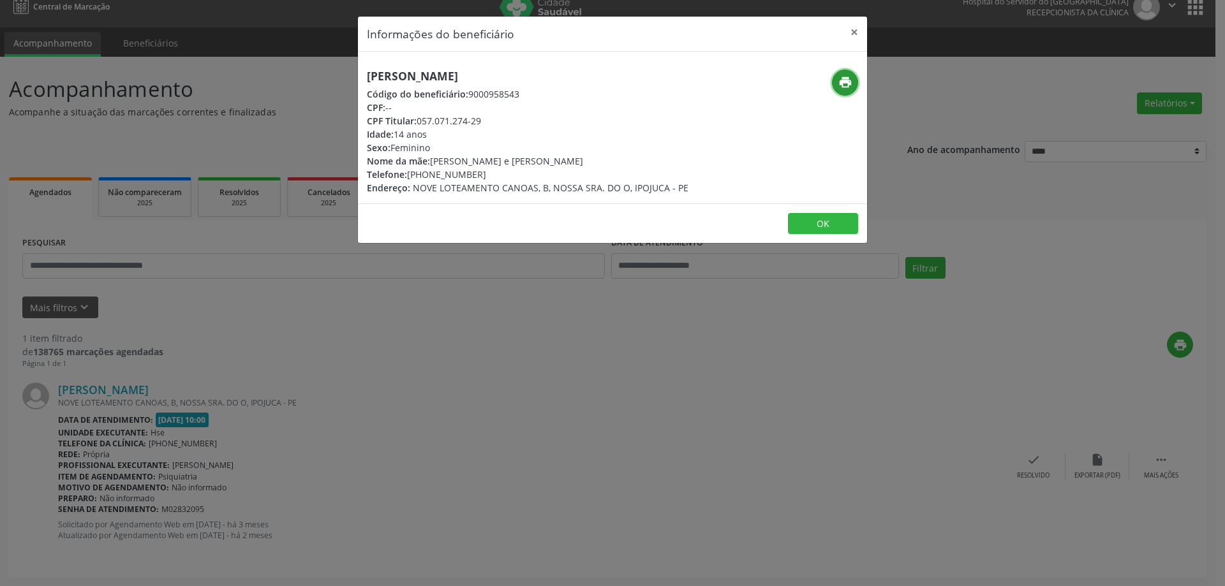
click at [846, 85] on icon "print" at bounding box center [845, 82] width 14 height 14
click at [857, 28] on button "×" at bounding box center [854, 32] width 26 height 31
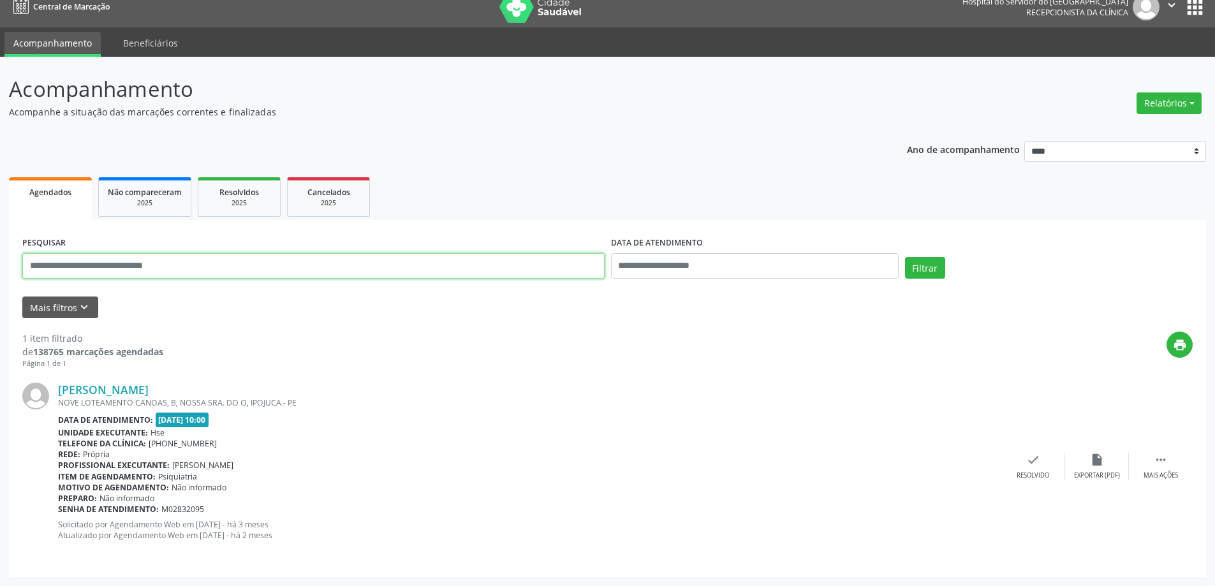
click at [202, 258] on input "text" at bounding box center [313, 266] width 582 height 26
click at [1178, 102] on button "Relatórios" at bounding box center [1169, 103] width 65 height 22
type input "*"
drag, startPoint x: 1157, startPoint y: 118, endPoint x: 1155, endPoint y: 127, distance: 9.1
click at [1156, 119] on ul "Agendamentos Procedimentos realizados" at bounding box center [1134, 140] width 138 height 46
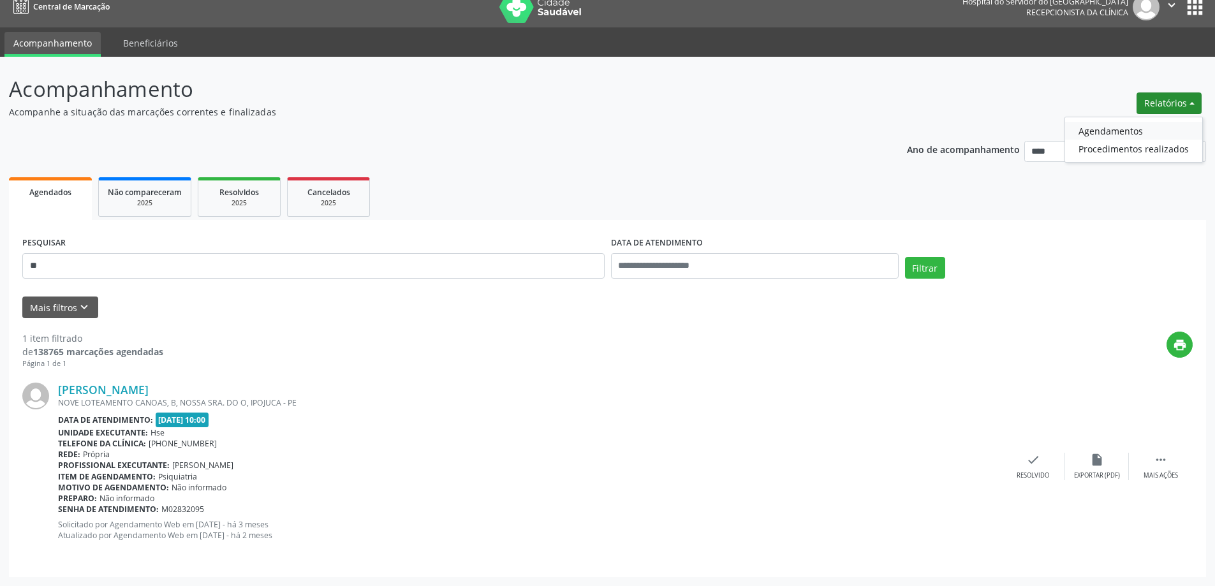
click at [1155, 127] on link "Agendamentos" at bounding box center [1133, 131] width 137 height 18
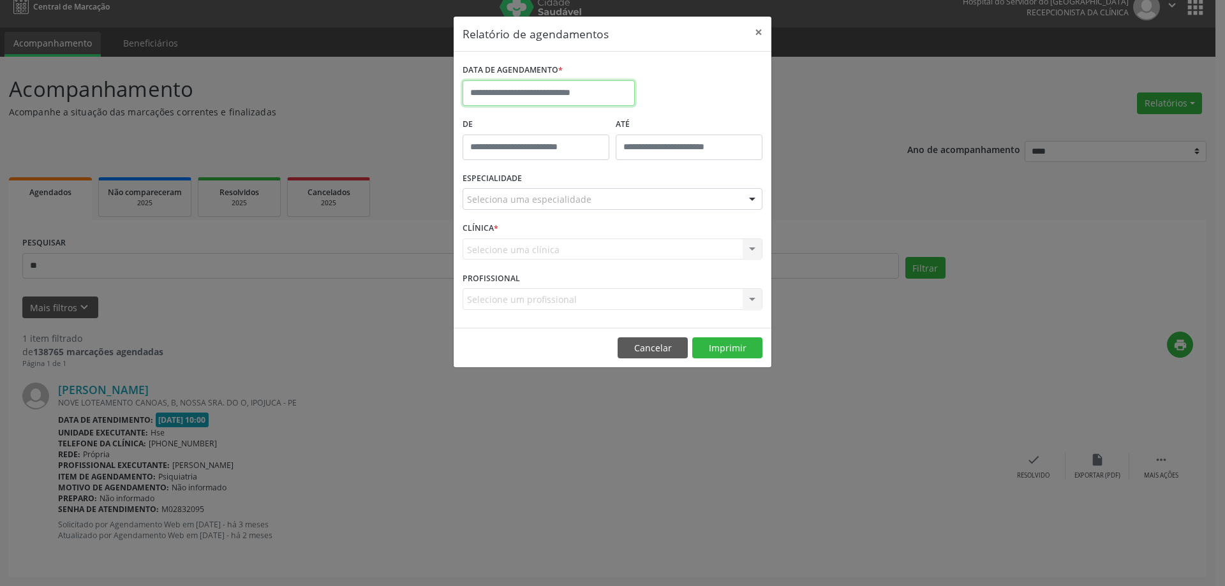
click at [552, 92] on input "text" at bounding box center [548, 93] width 172 height 26
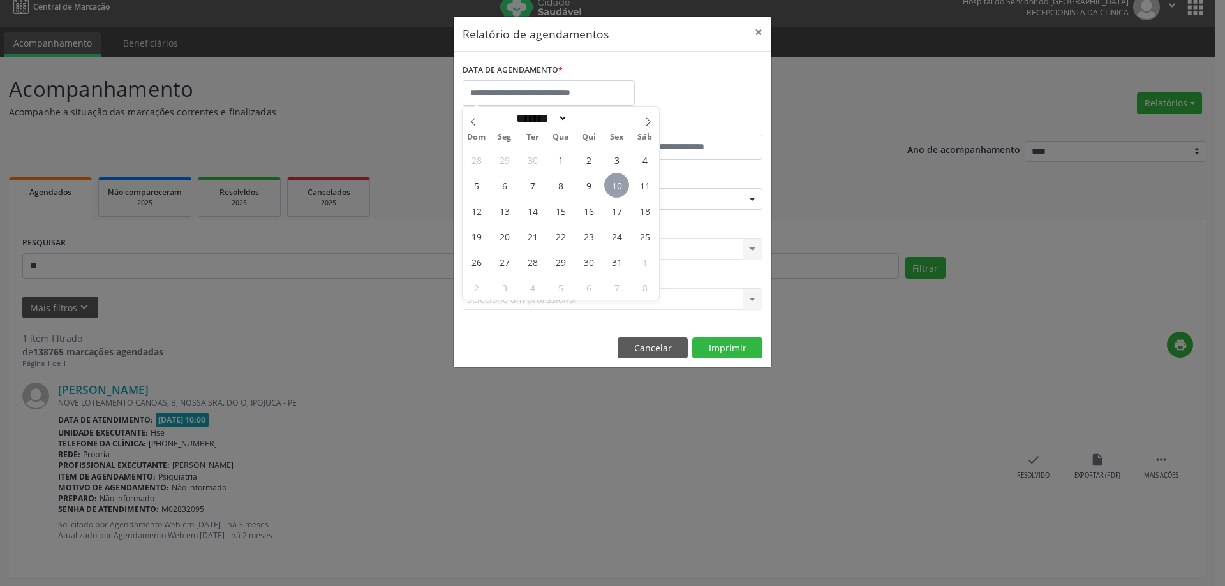
click at [622, 182] on span "10" at bounding box center [616, 185] width 25 height 25
type input "**********"
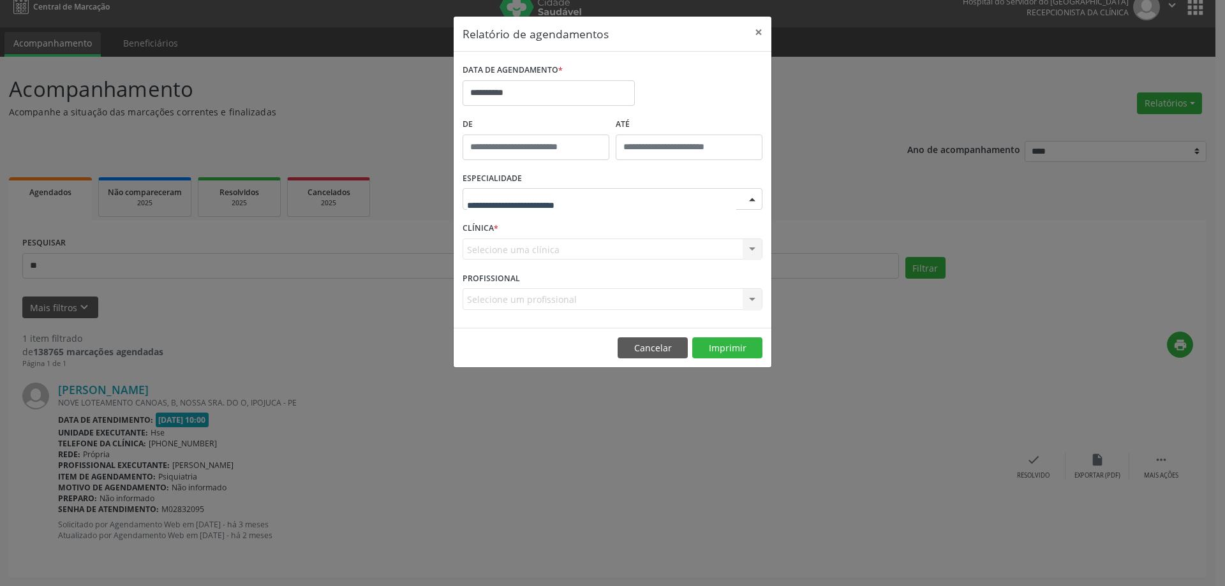
click at [622, 197] on div at bounding box center [612, 199] width 300 height 22
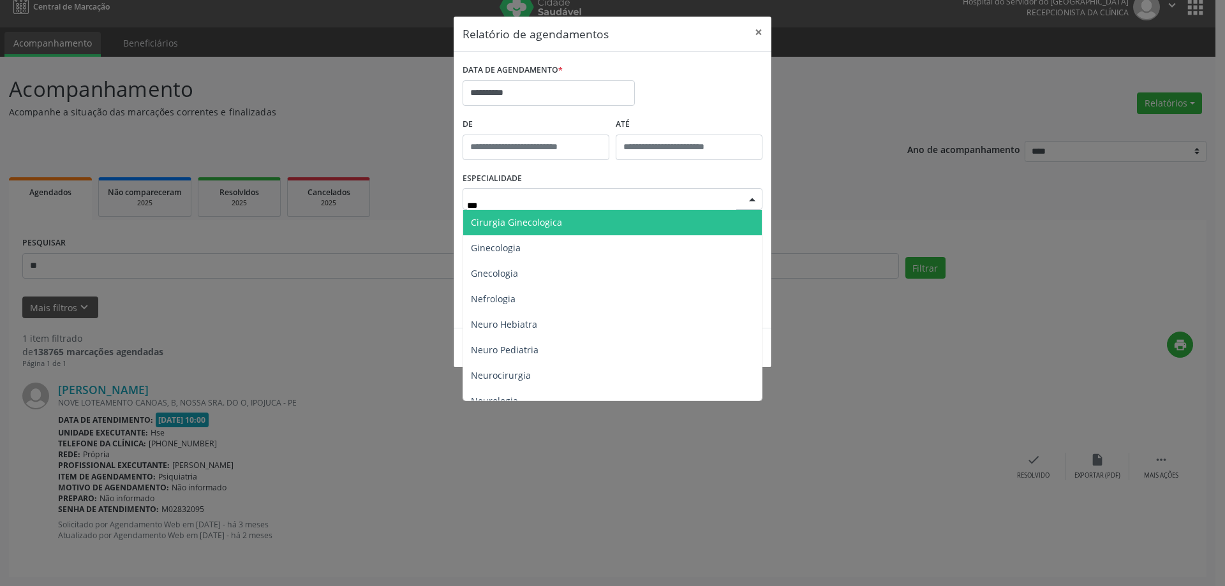
type input "****"
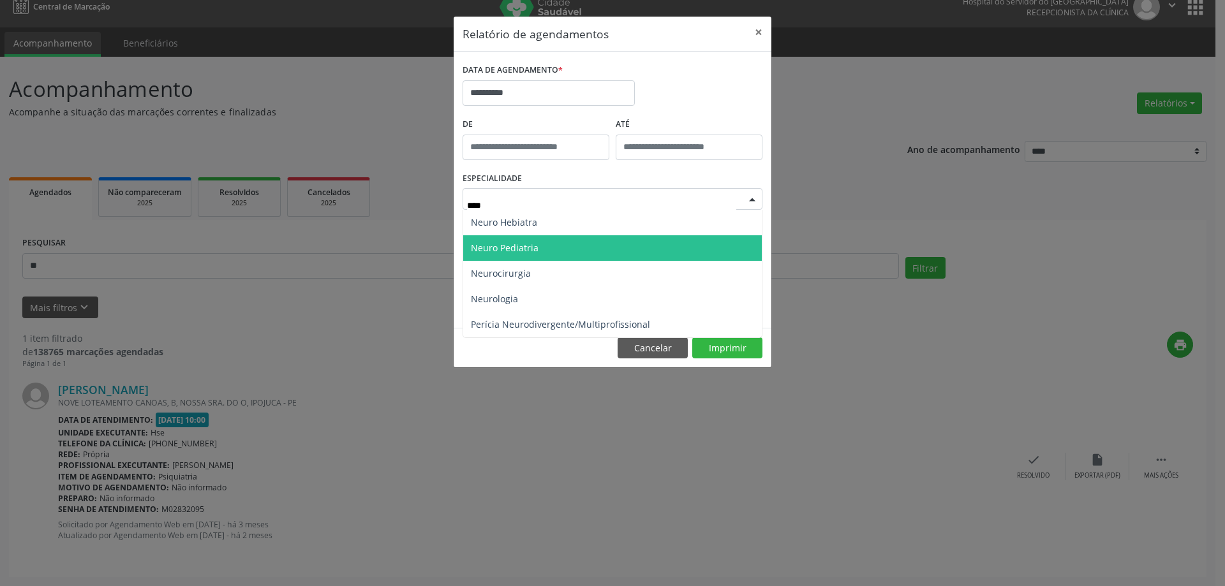
click at [592, 240] on span "Neuro Pediatria" at bounding box center [612, 248] width 299 height 26
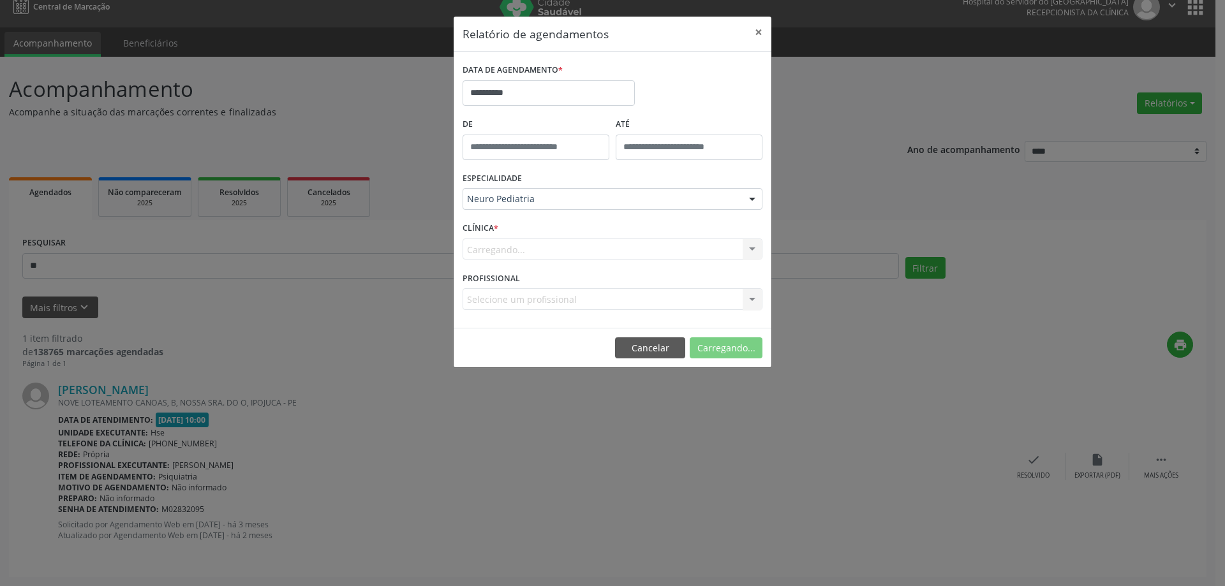
click at [572, 251] on div "Carregando... Hse Nenhum resultado encontrado para: " " Não há nenhuma opção pa…" at bounding box center [612, 250] width 300 height 22
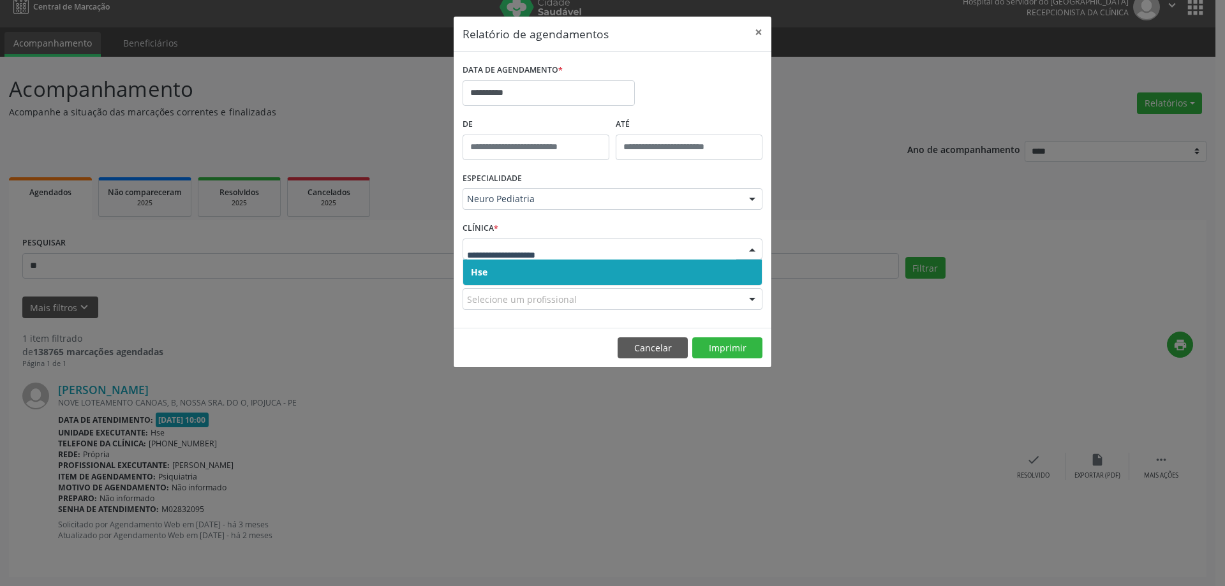
click at [589, 274] on span "Hse" at bounding box center [612, 273] width 299 height 26
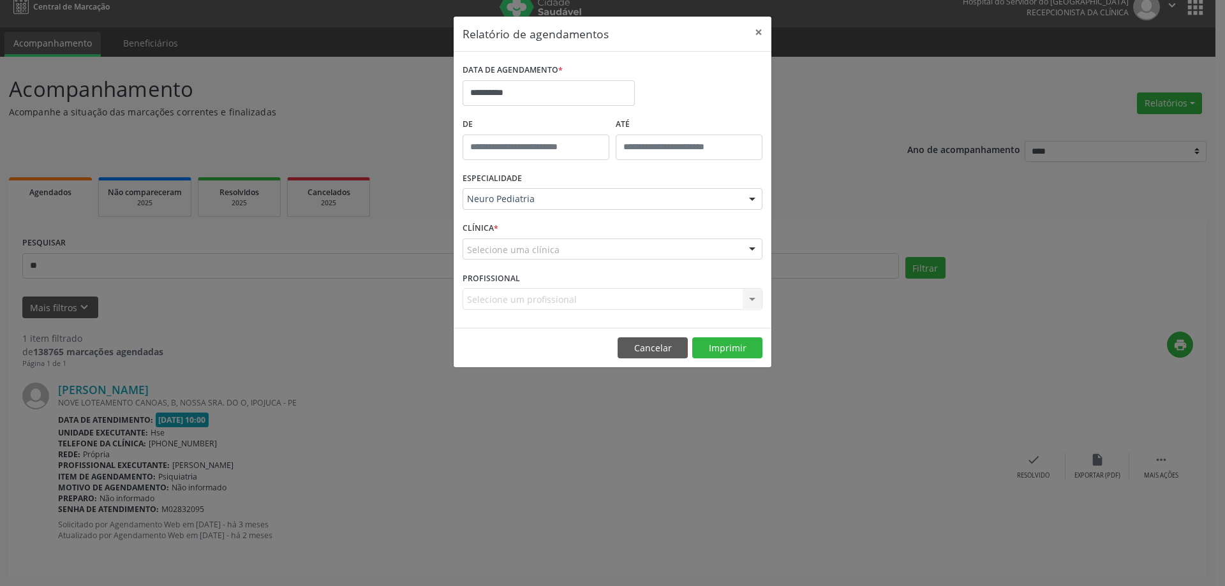
click at [610, 233] on div "CLÍNICA * Selecione uma clínica Hse Nenhum resultado encontrado para: " " Não h…" at bounding box center [612, 244] width 306 height 50
click at [616, 252] on div "Selecione uma clínica" at bounding box center [612, 250] width 300 height 22
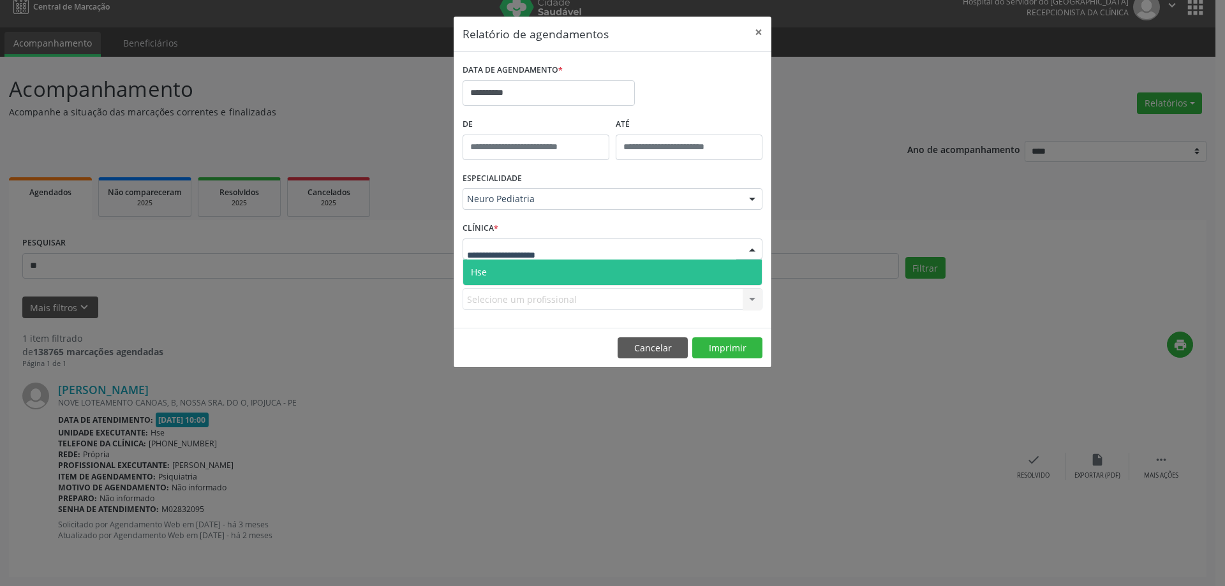
click at [616, 278] on span "Hse" at bounding box center [612, 273] width 299 height 26
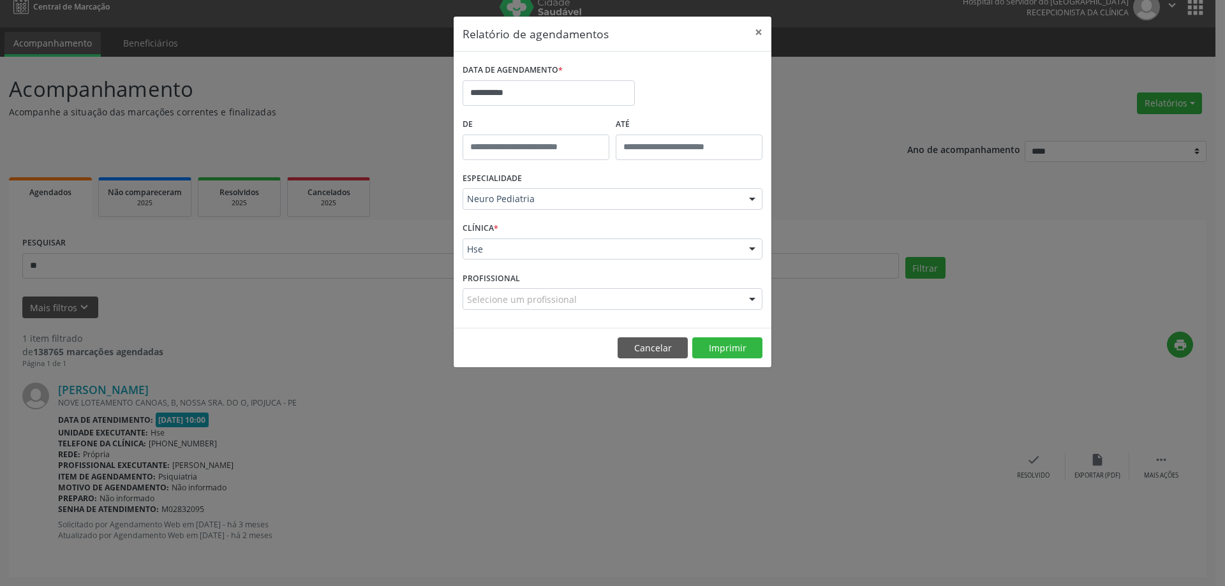
click at [647, 299] on div "Selecione um profissional" at bounding box center [612, 299] width 300 height 22
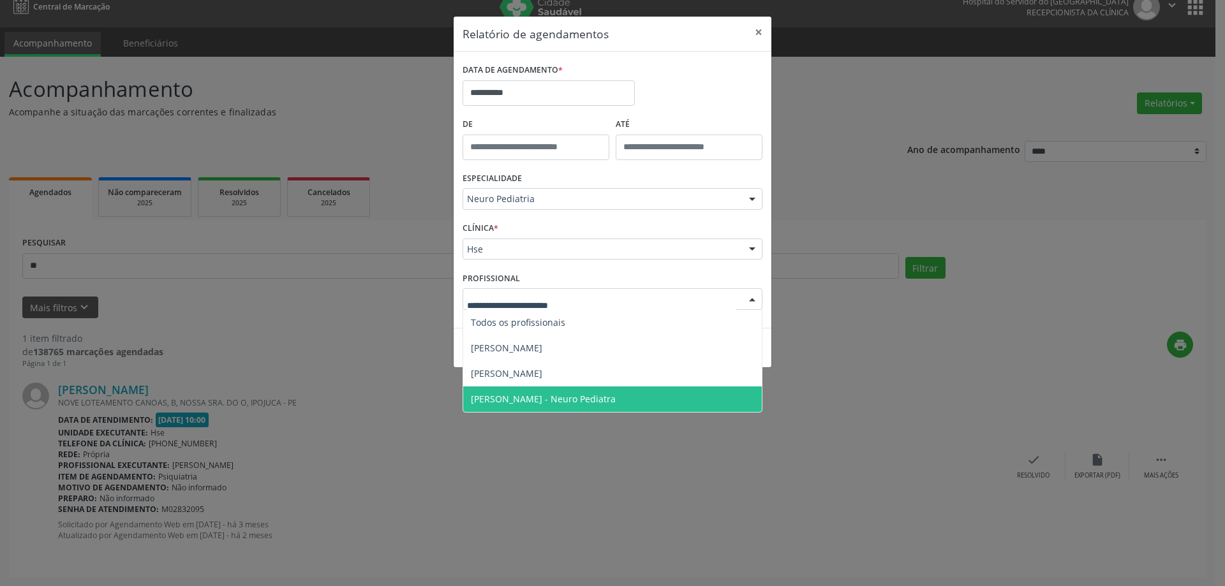
click at [603, 390] on span "[PERSON_NAME] - Neuro Pediatra" at bounding box center [612, 400] width 299 height 26
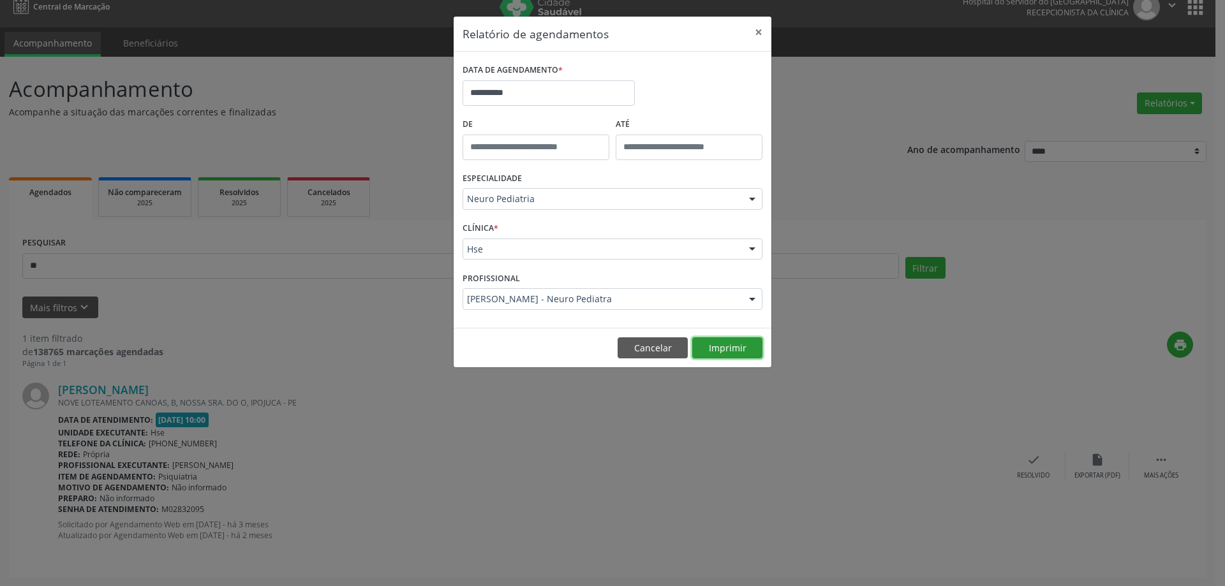
click at [725, 342] on button "Imprimir" at bounding box center [727, 348] width 70 height 22
